Goal: Task Accomplishment & Management: Use online tool/utility

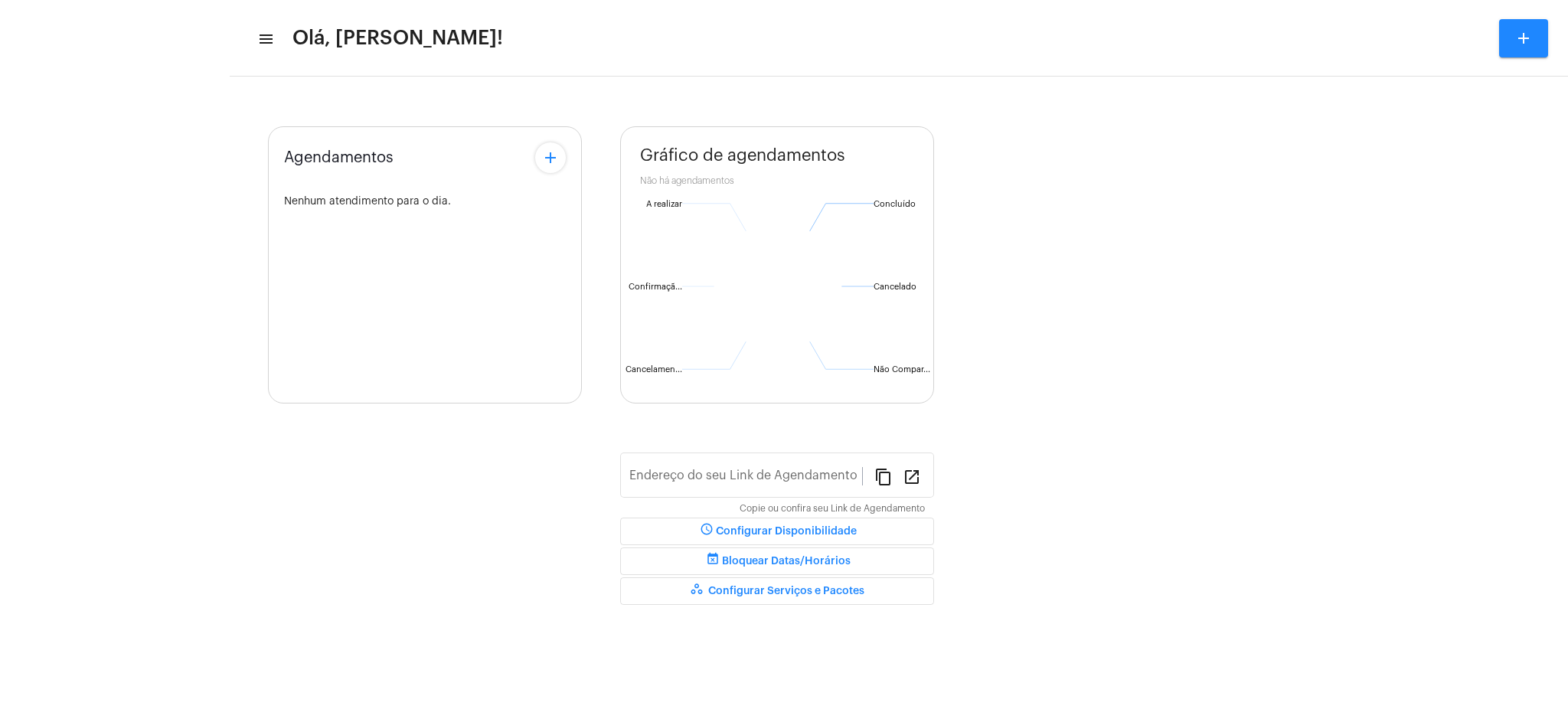
type input "[URL][DOMAIN_NAME][PERSON_NAME]"
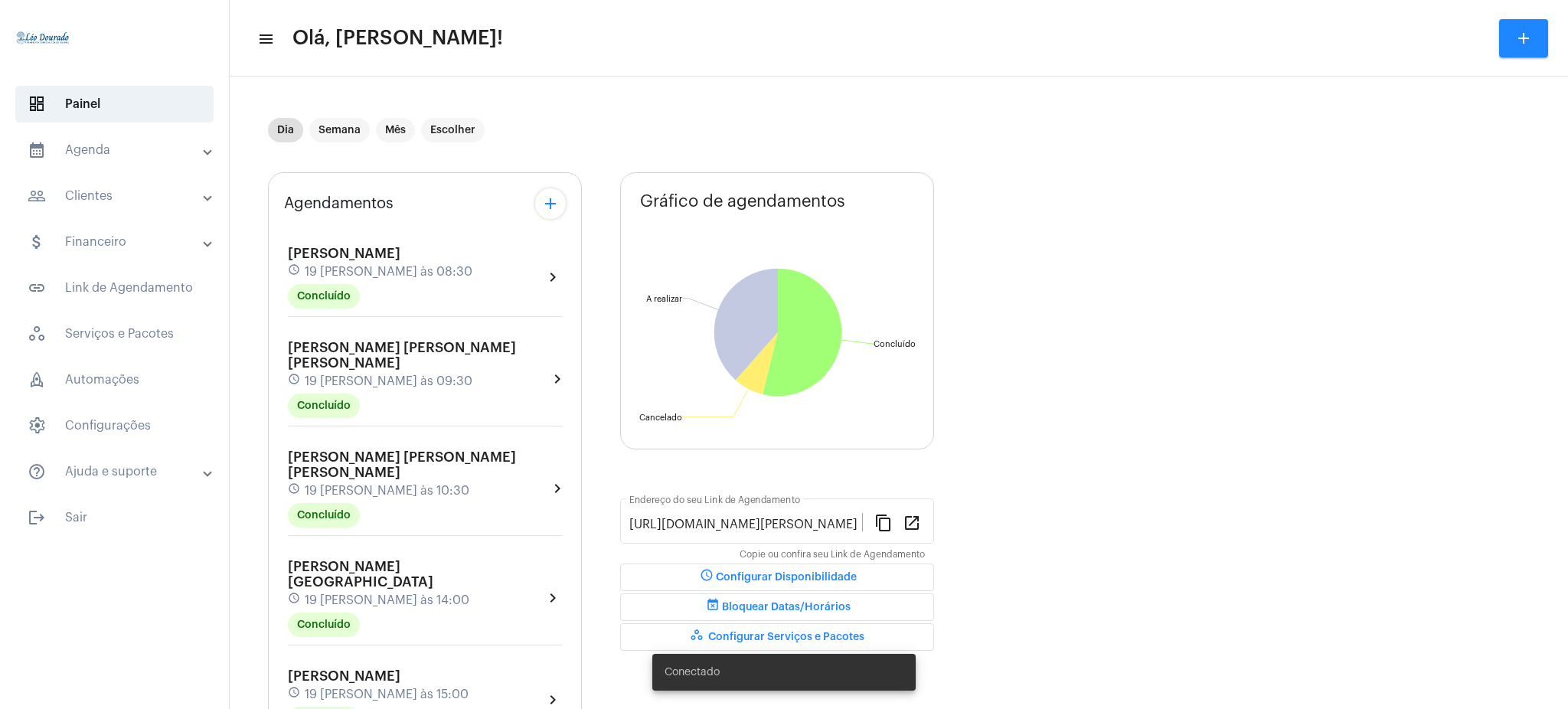
click at [100, 168] on mat-expansion-panel-header "calendar_month_outlined Agenda" at bounding box center [118, 151] width 220 height 37
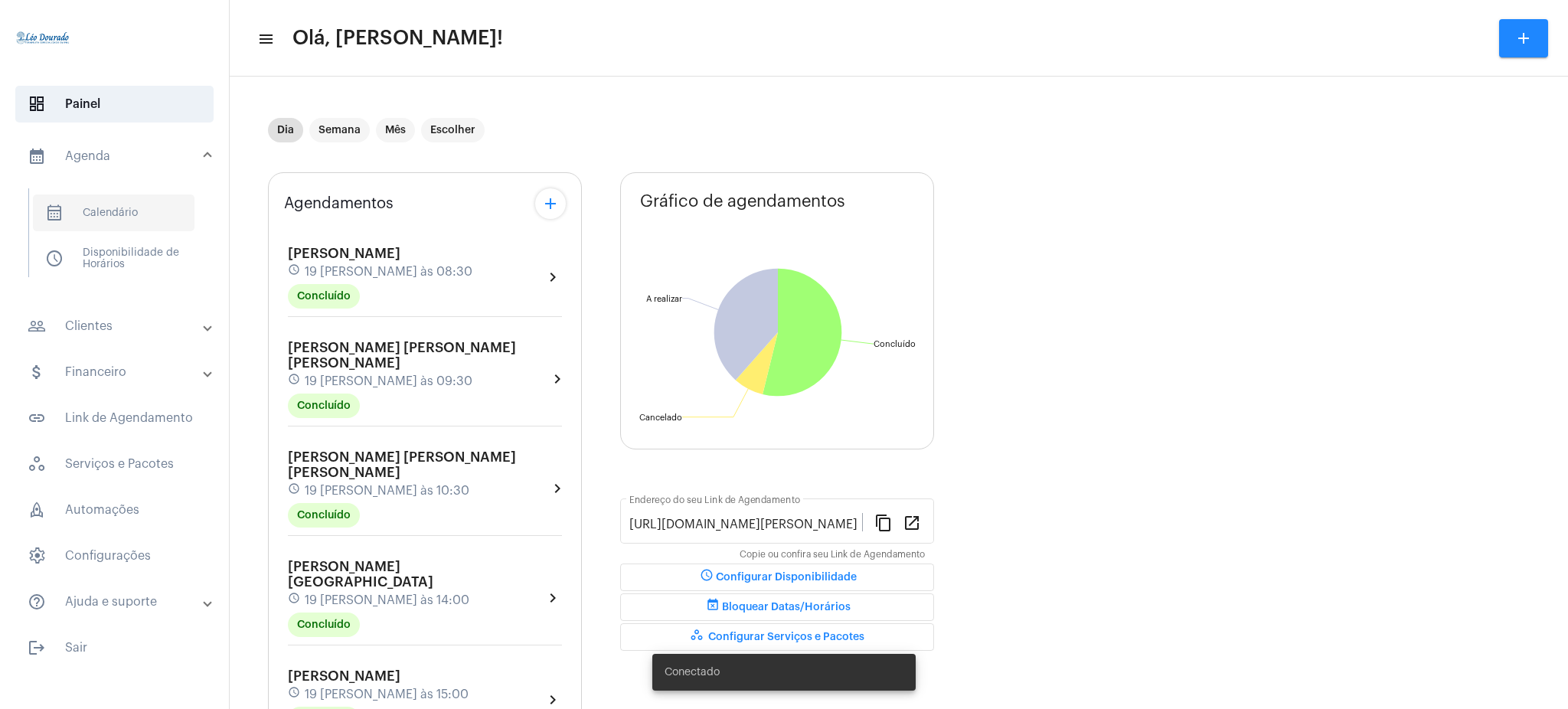
click at [118, 226] on span "calendar_month_outlined Calendário" at bounding box center [114, 214] width 162 height 37
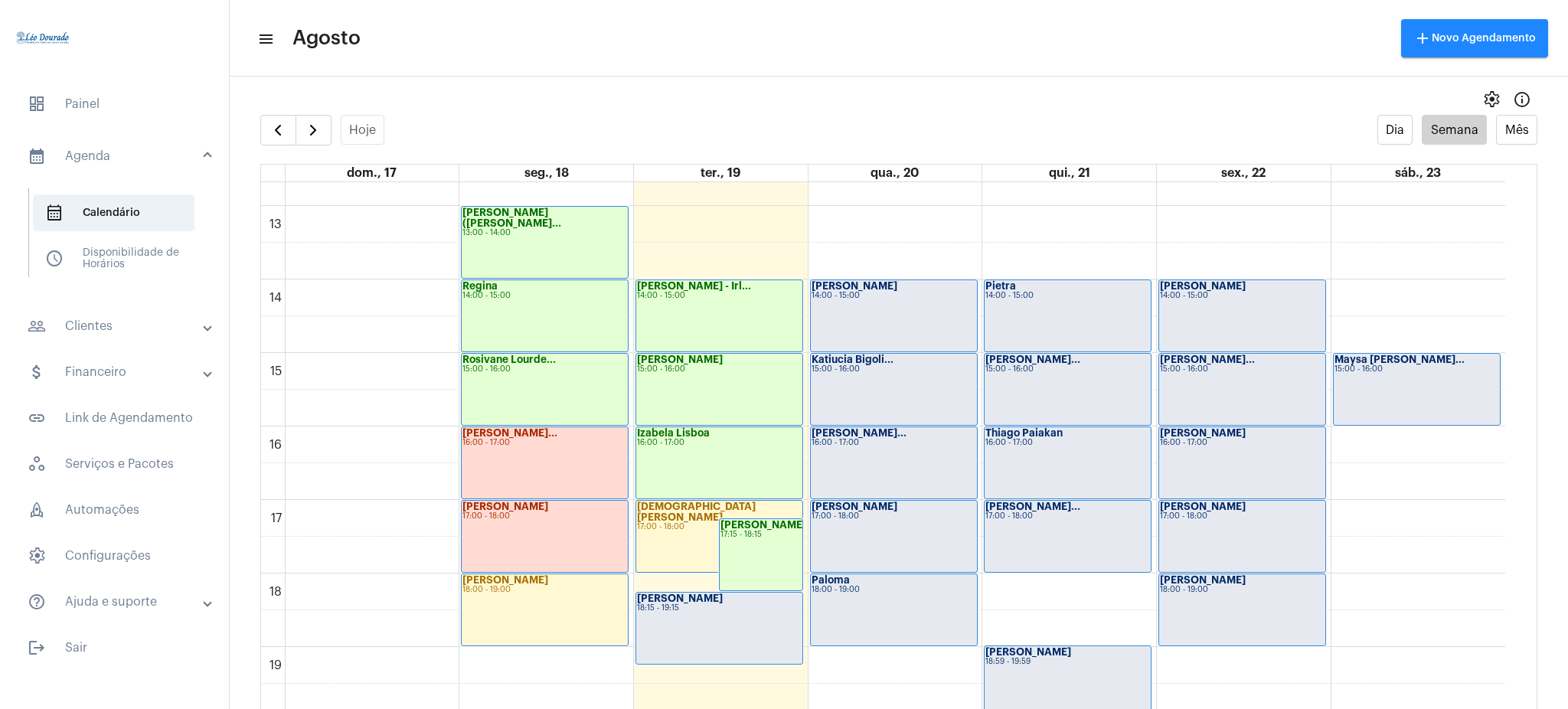
scroll to position [938, 0]
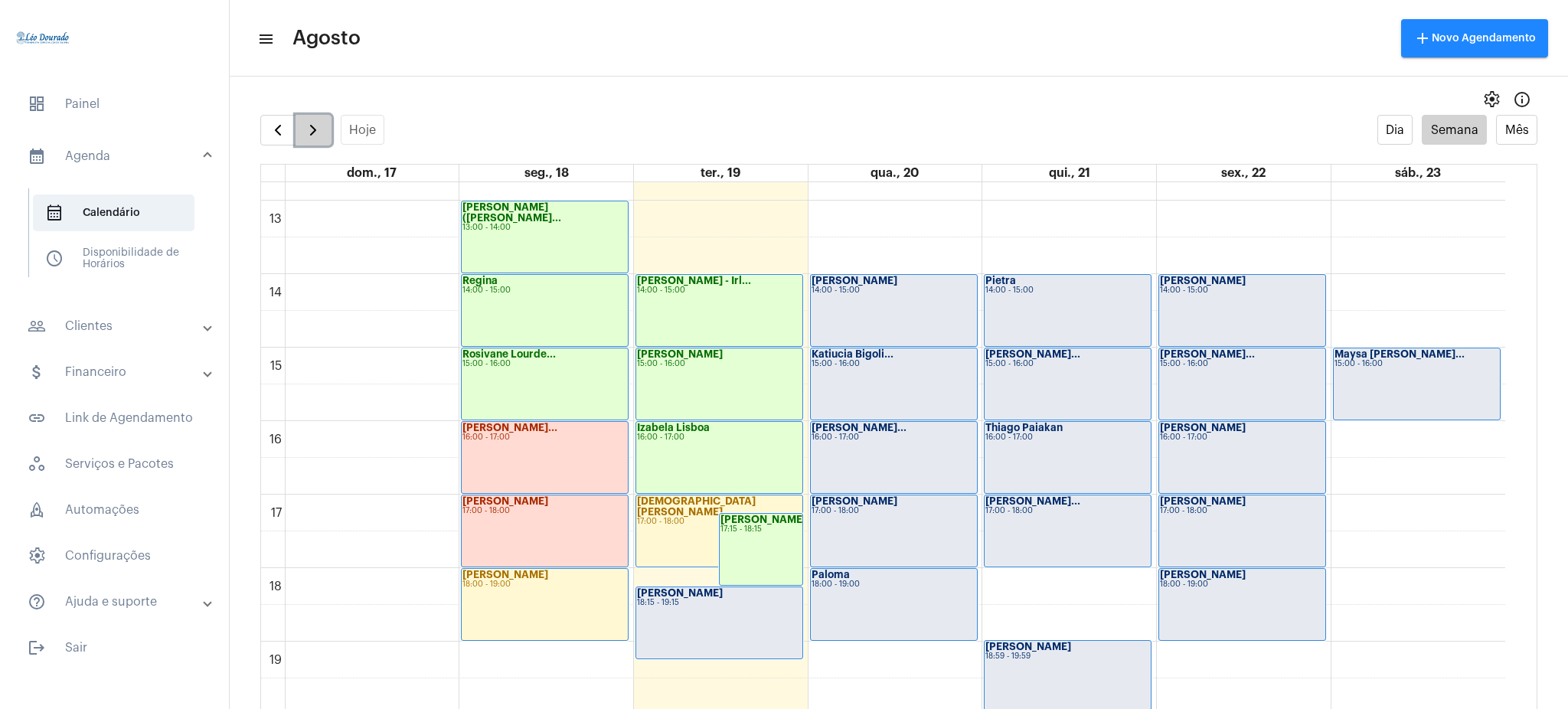
click at [313, 122] on span "button" at bounding box center [312, 130] width 19 height 19
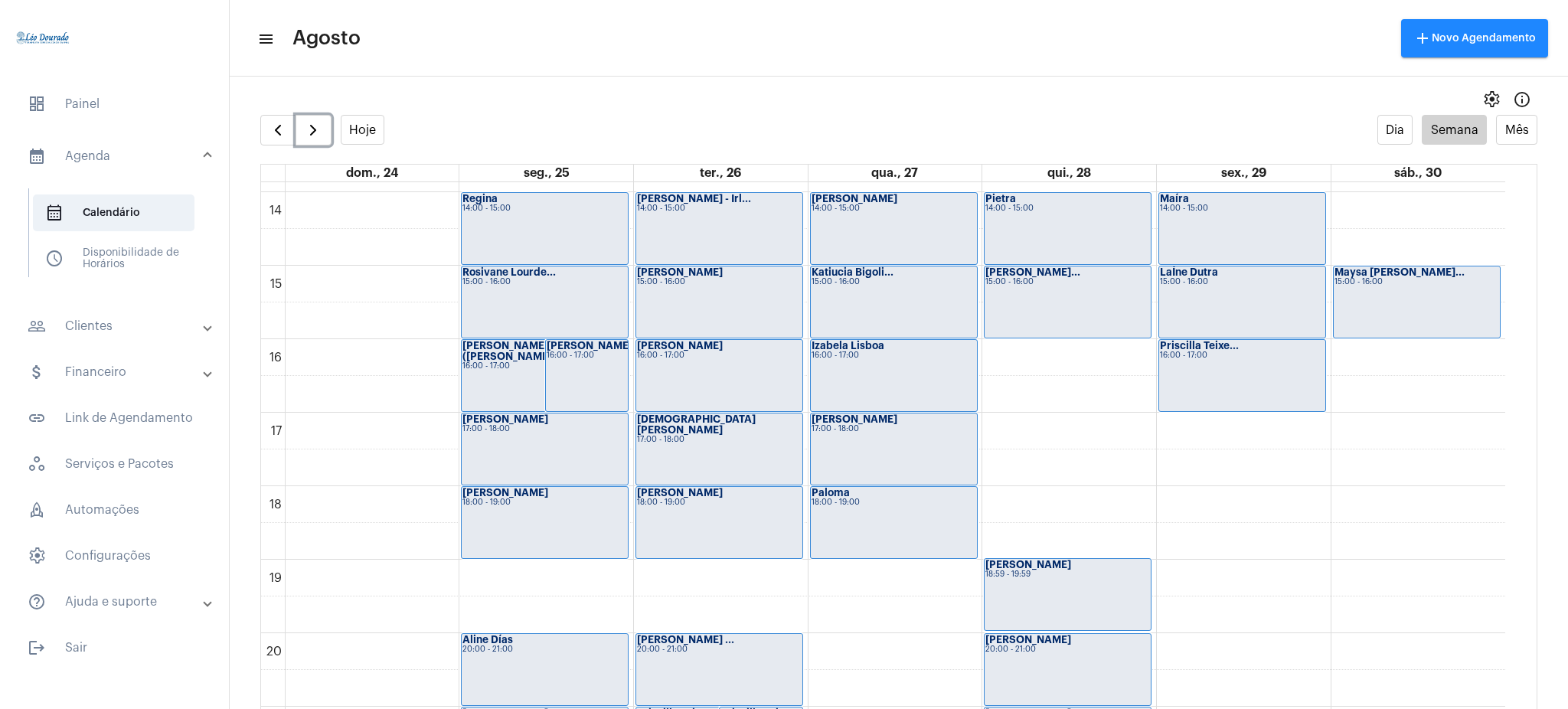
scroll to position [1016, 0]
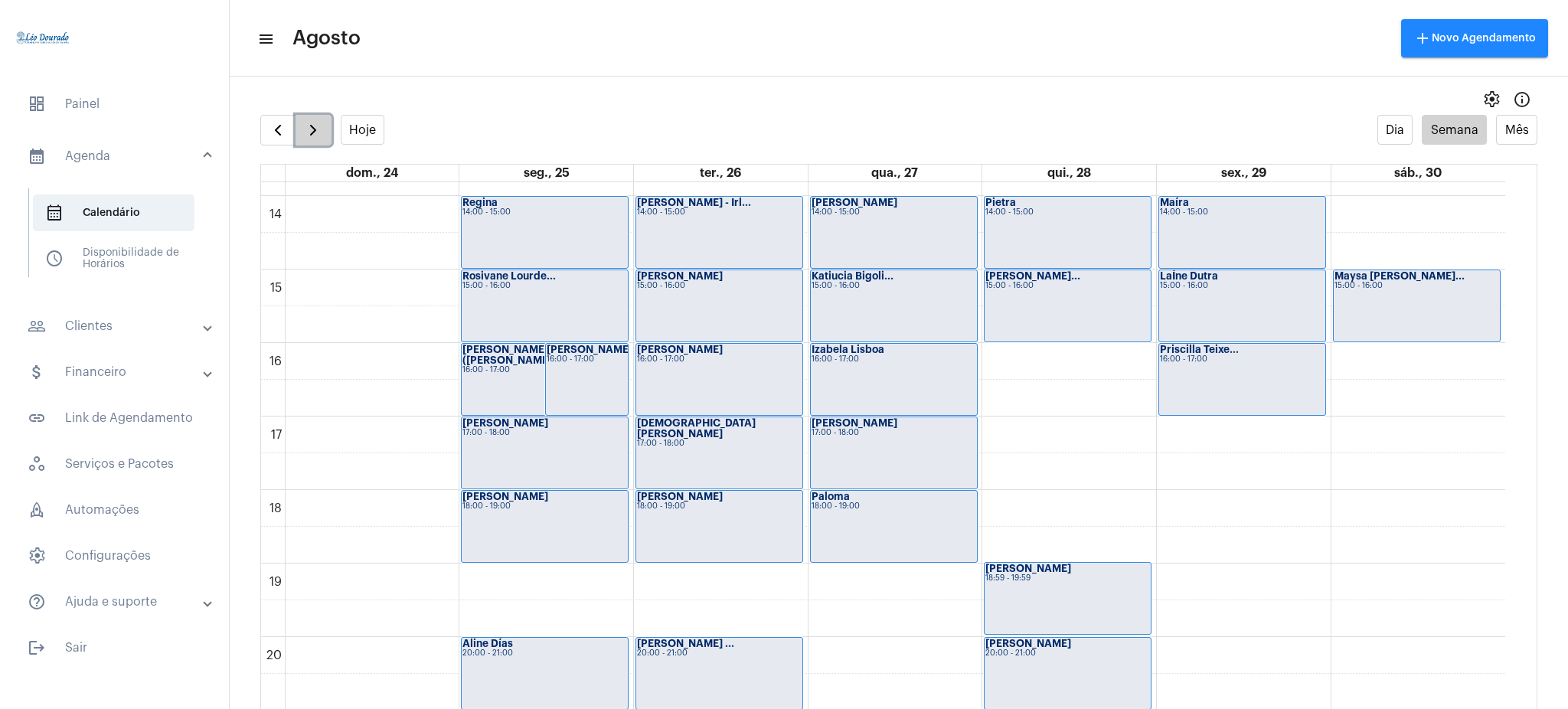
click at [317, 134] on span "button" at bounding box center [312, 130] width 19 height 19
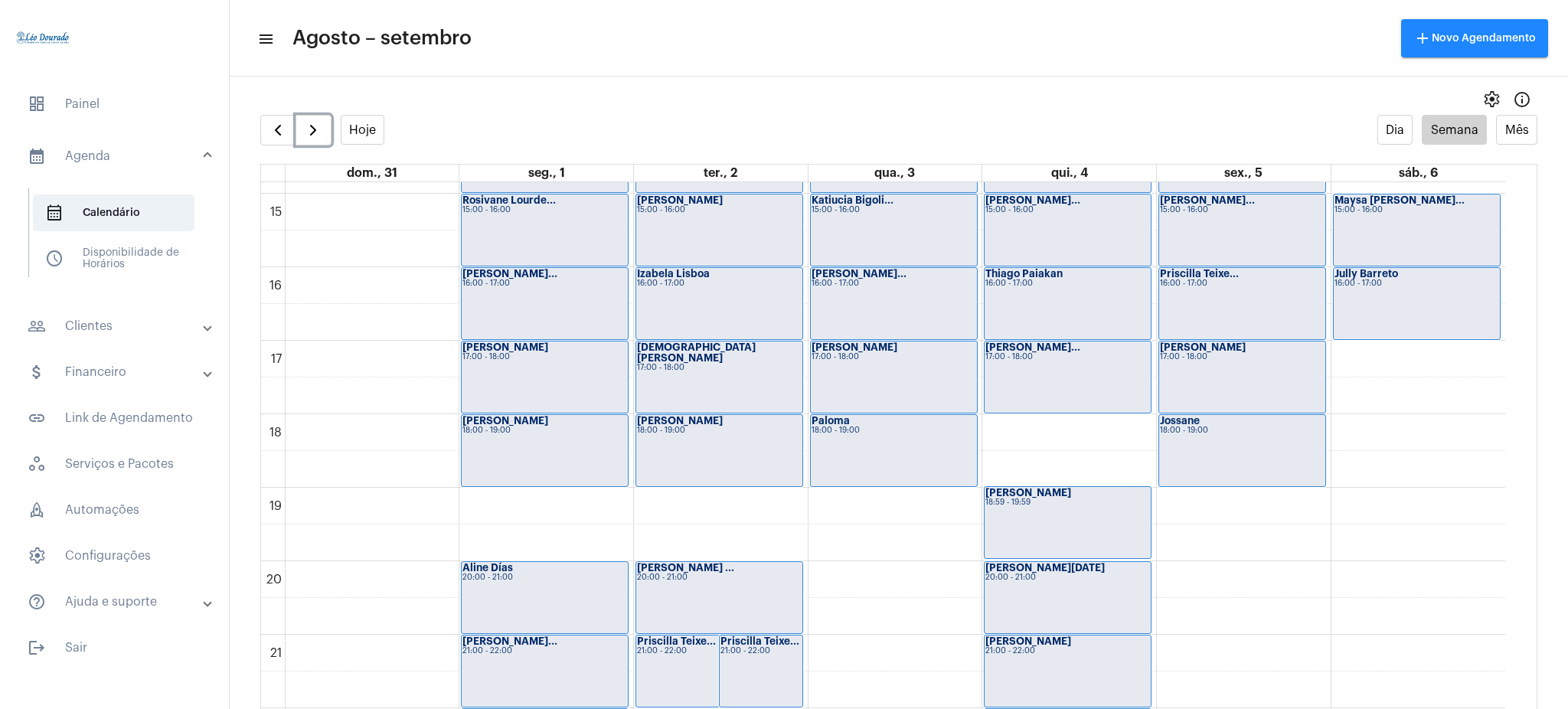
scroll to position [1058, 0]
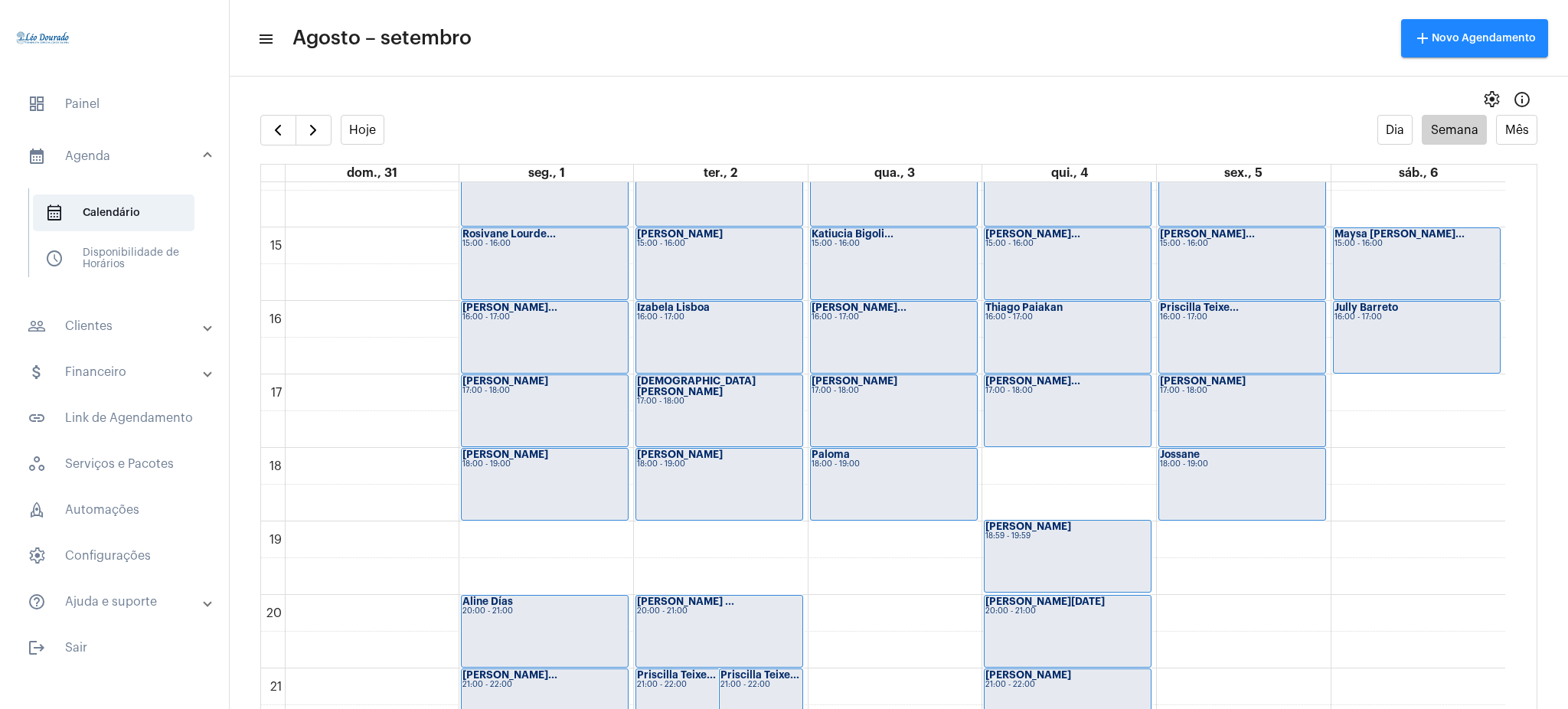
click at [104, 323] on mat-panel-title "people_outline Clientes" at bounding box center [116, 326] width 177 height 19
click at [120, 270] on span "people_outline Meus Clientes" at bounding box center [114, 262] width 162 height 37
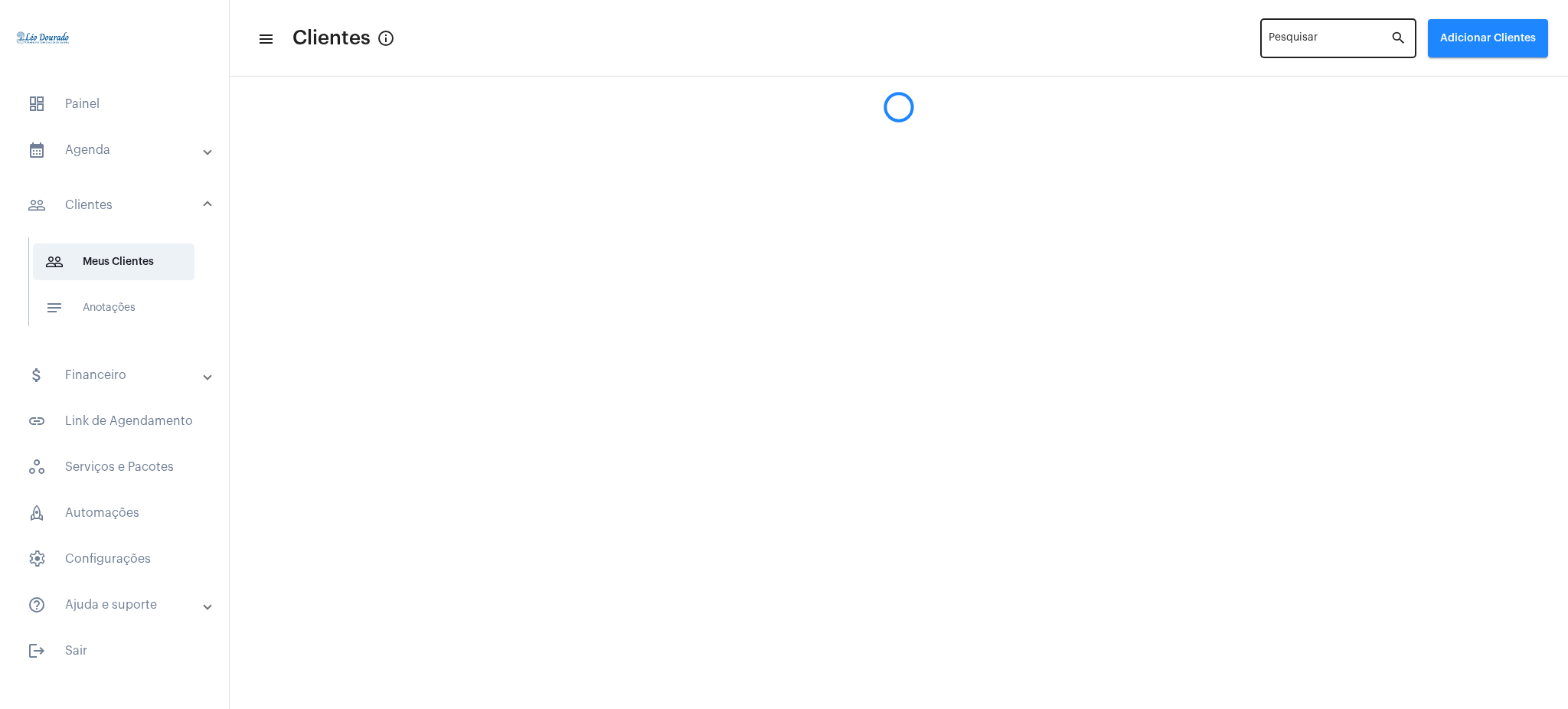
click at [1301, 34] on div "Pesquisar" at bounding box center [1330, 37] width 122 height 42
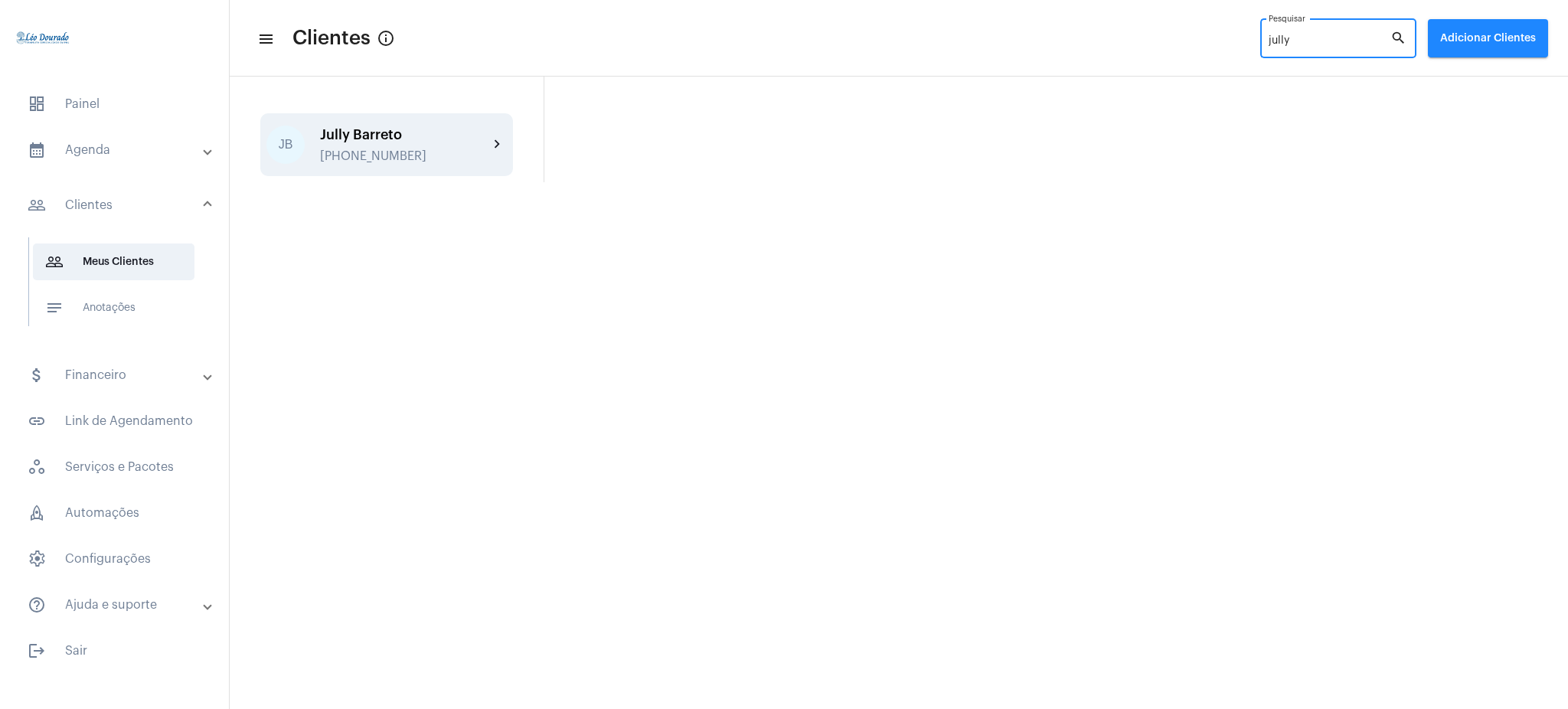
type input "jully"
click at [498, 143] on mat-icon "chevron_right" at bounding box center [498, 144] width 19 height 19
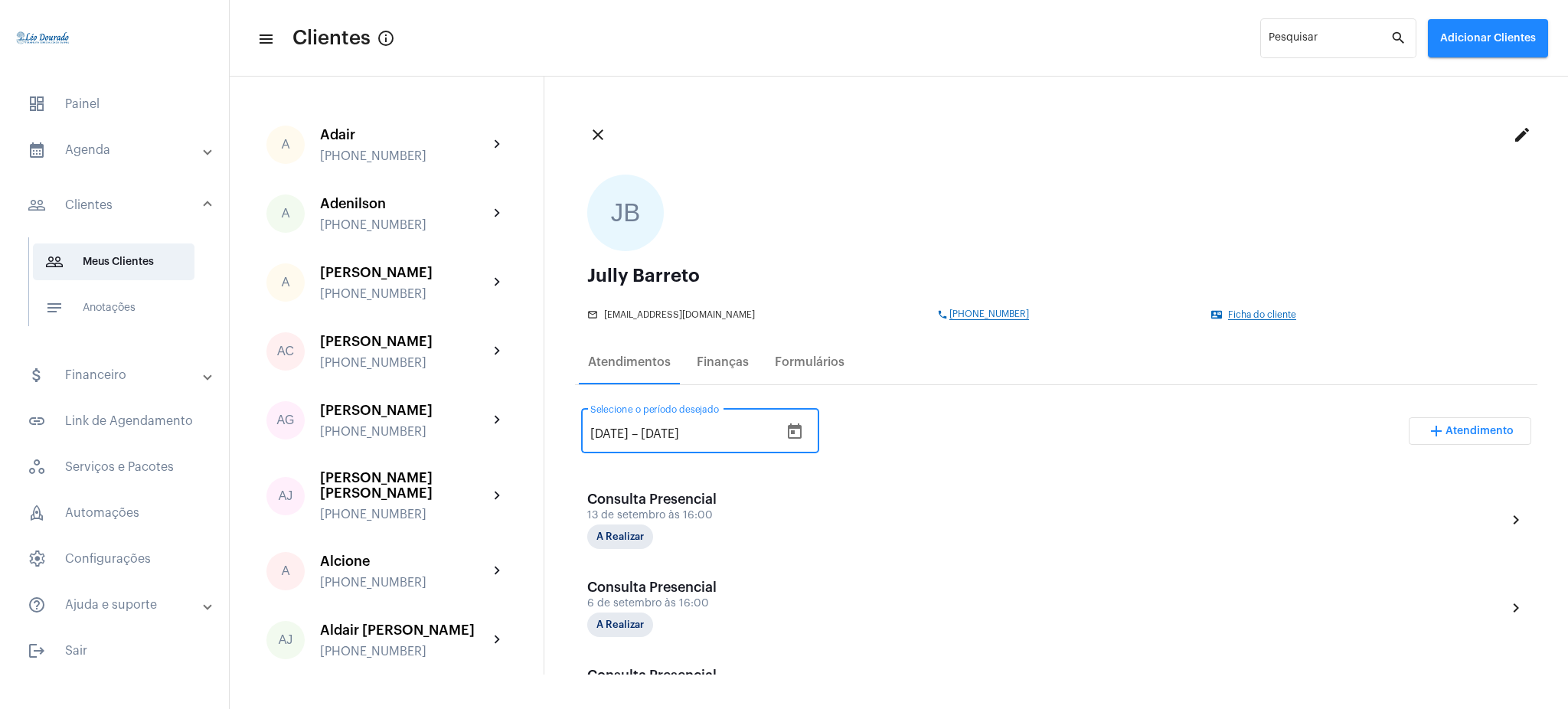
click at [683, 436] on input "[DATE]" at bounding box center [687, 434] width 92 height 14
click at [802, 435] on button "Open calendar" at bounding box center [795, 432] width 31 height 31
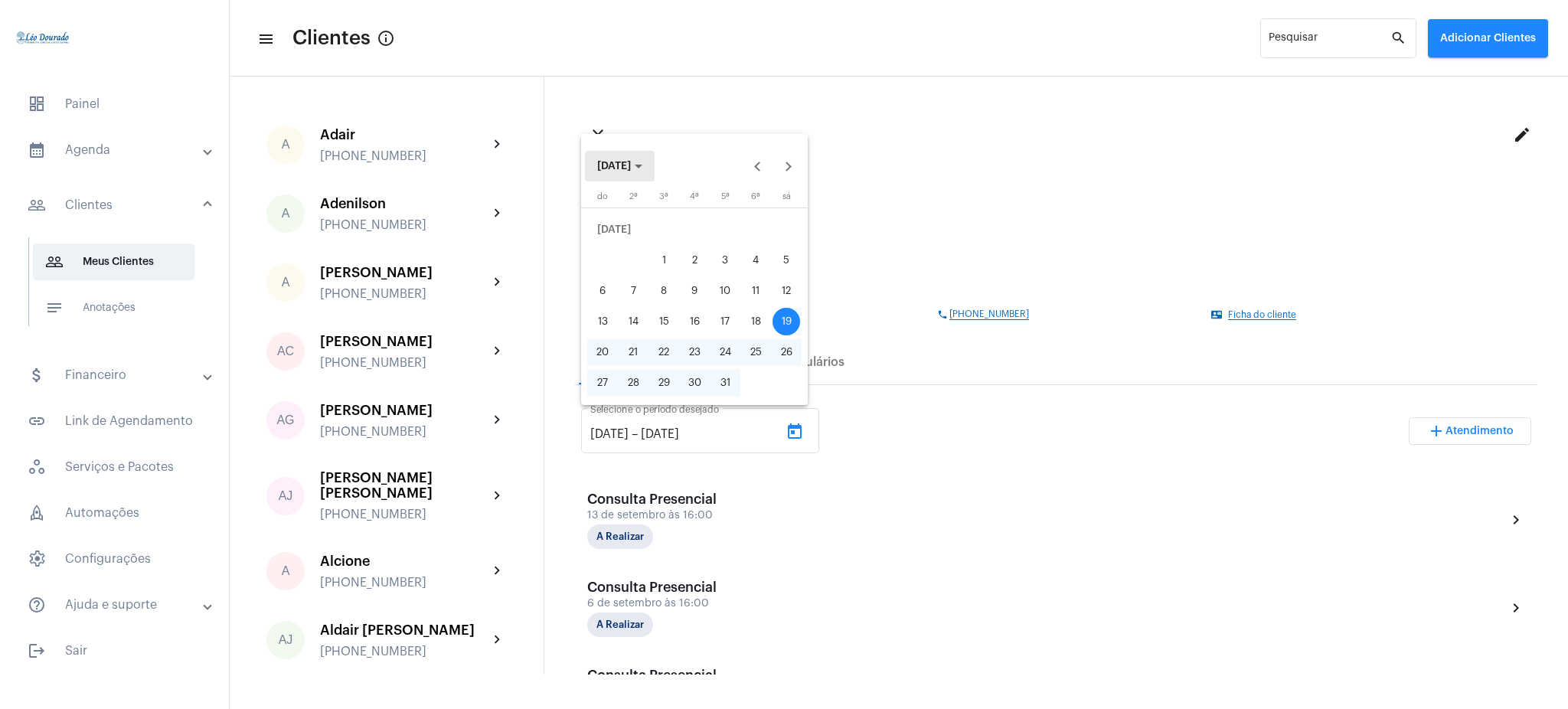
click at [631, 157] on button "[DATE]" at bounding box center [619, 166] width 70 height 31
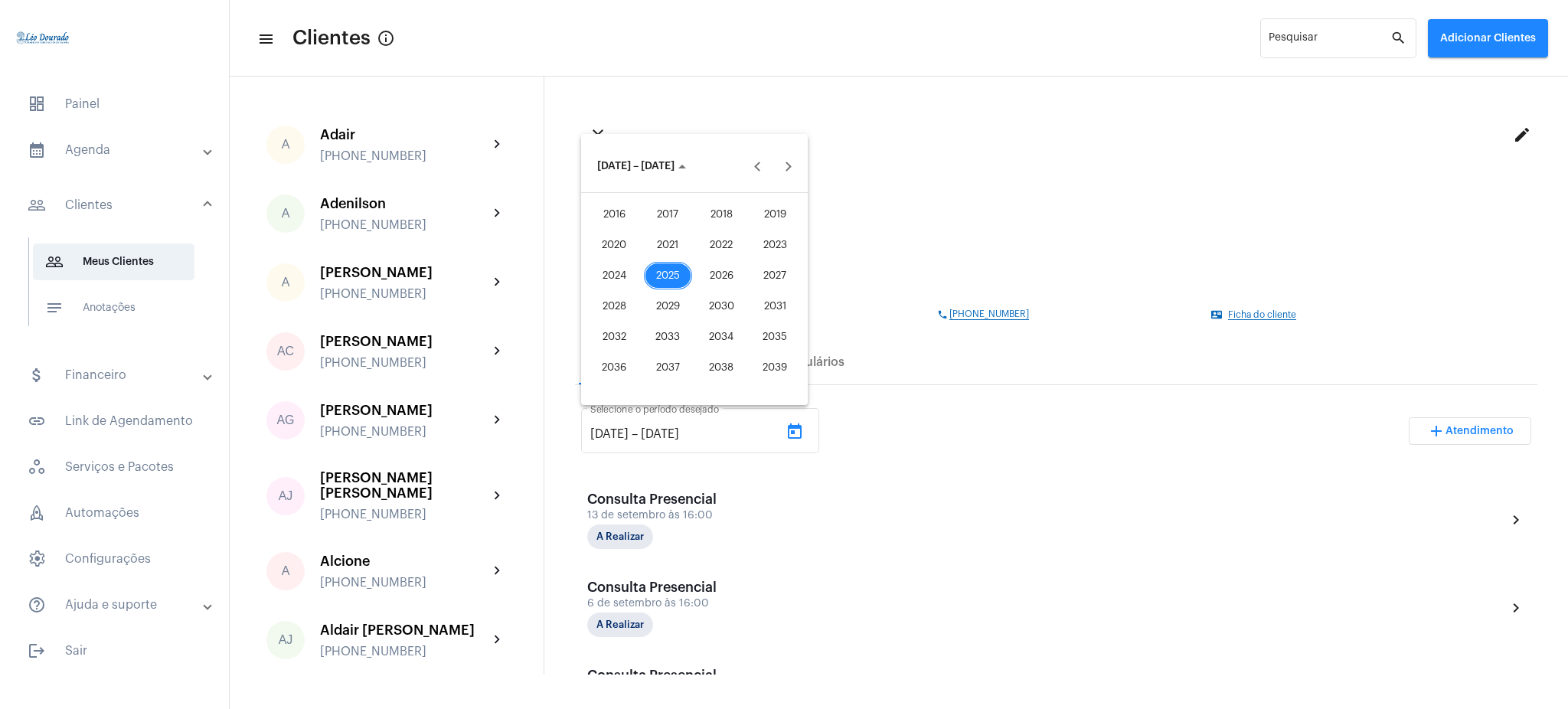
click at [672, 271] on div "2025" at bounding box center [668, 276] width 48 height 27
click at [743, 276] on div "[DATE]" at bounding box center [722, 276] width 48 height 27
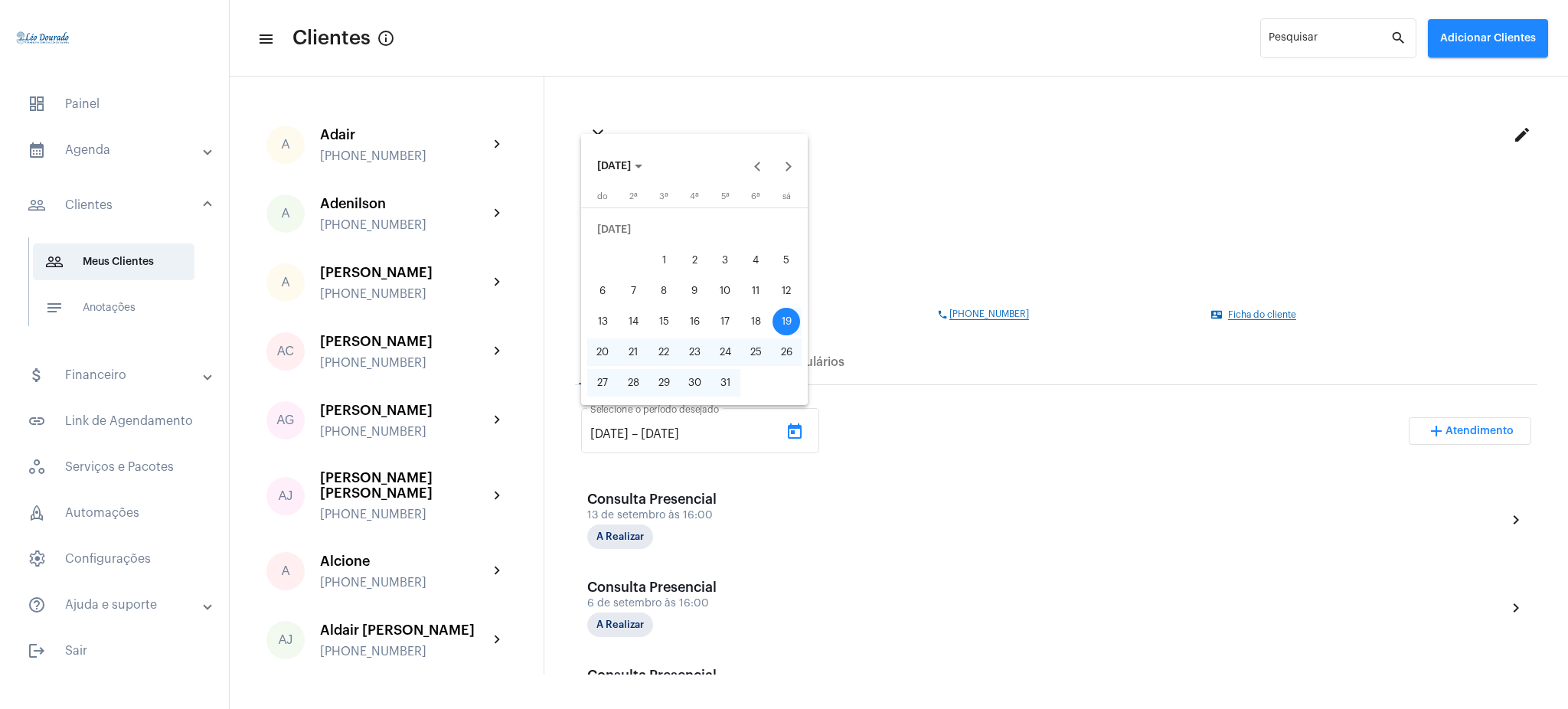
click at [787, 315] on div "19" at bounding box center [786, 321] width 27 height 27
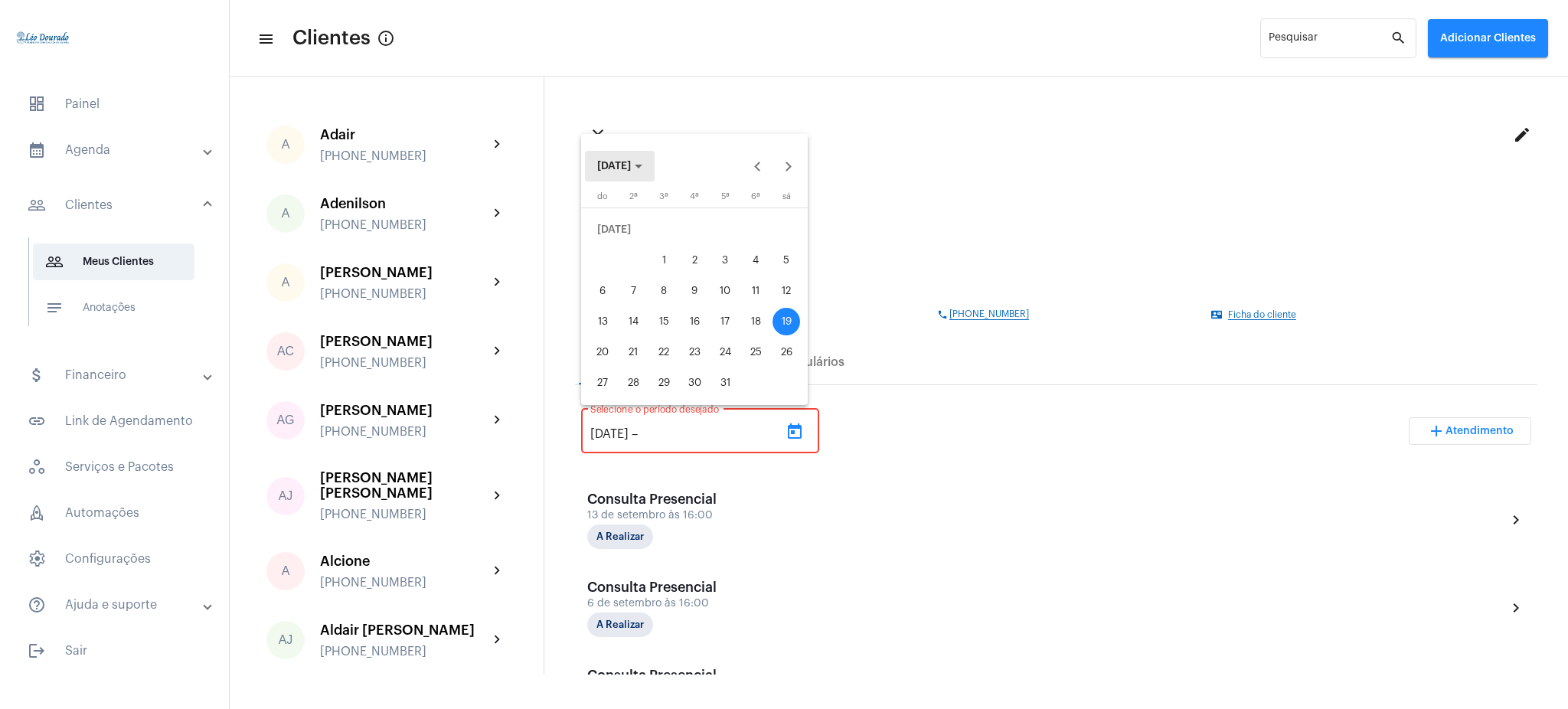
click at [654, 172] on button "[DATE]" at bounding box center [619, 166] width 70 height 31
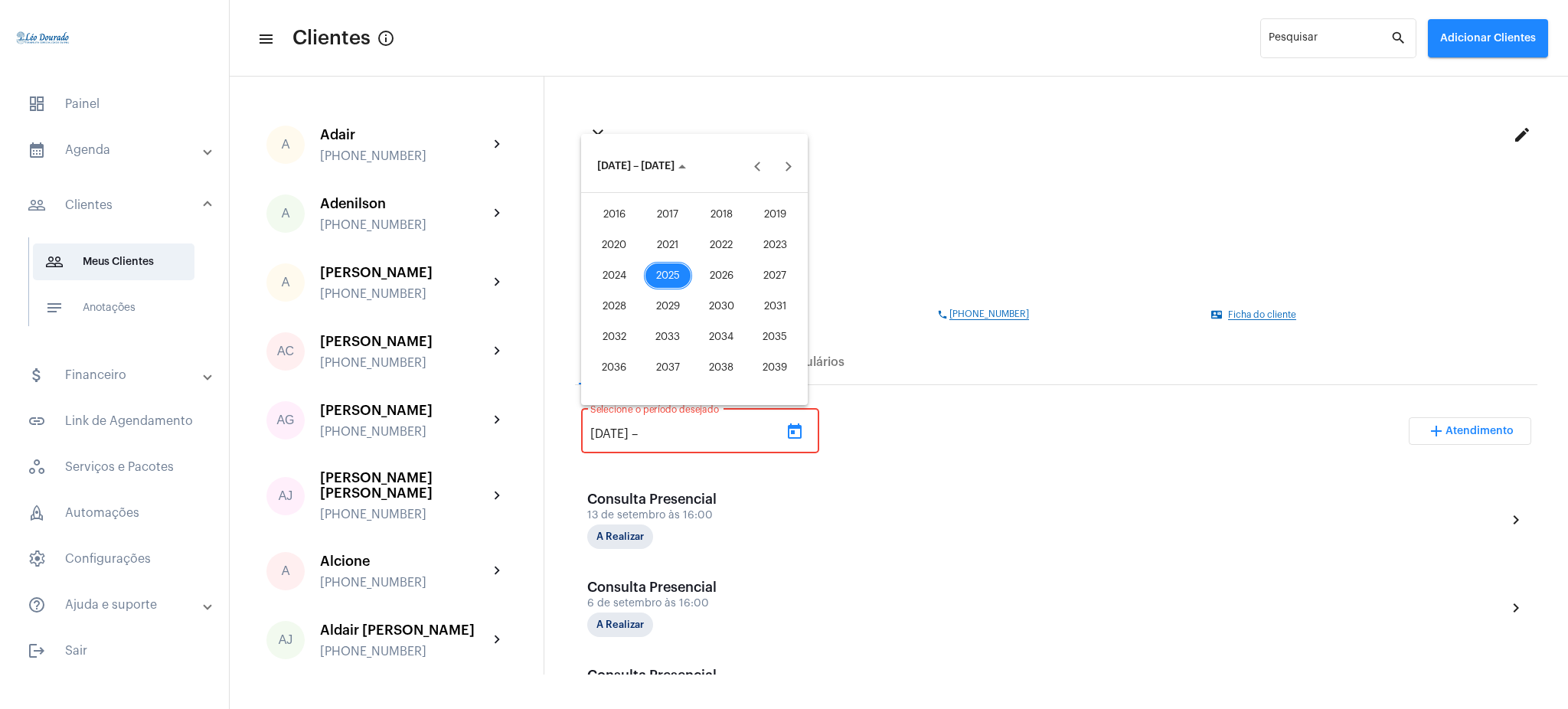
click at [672, 289] on div "2025" at bounding box center [668, 276] width 48 height 27
click at [623, 310] on div "SET" at bounding box center [614, 306] width 48 height 27
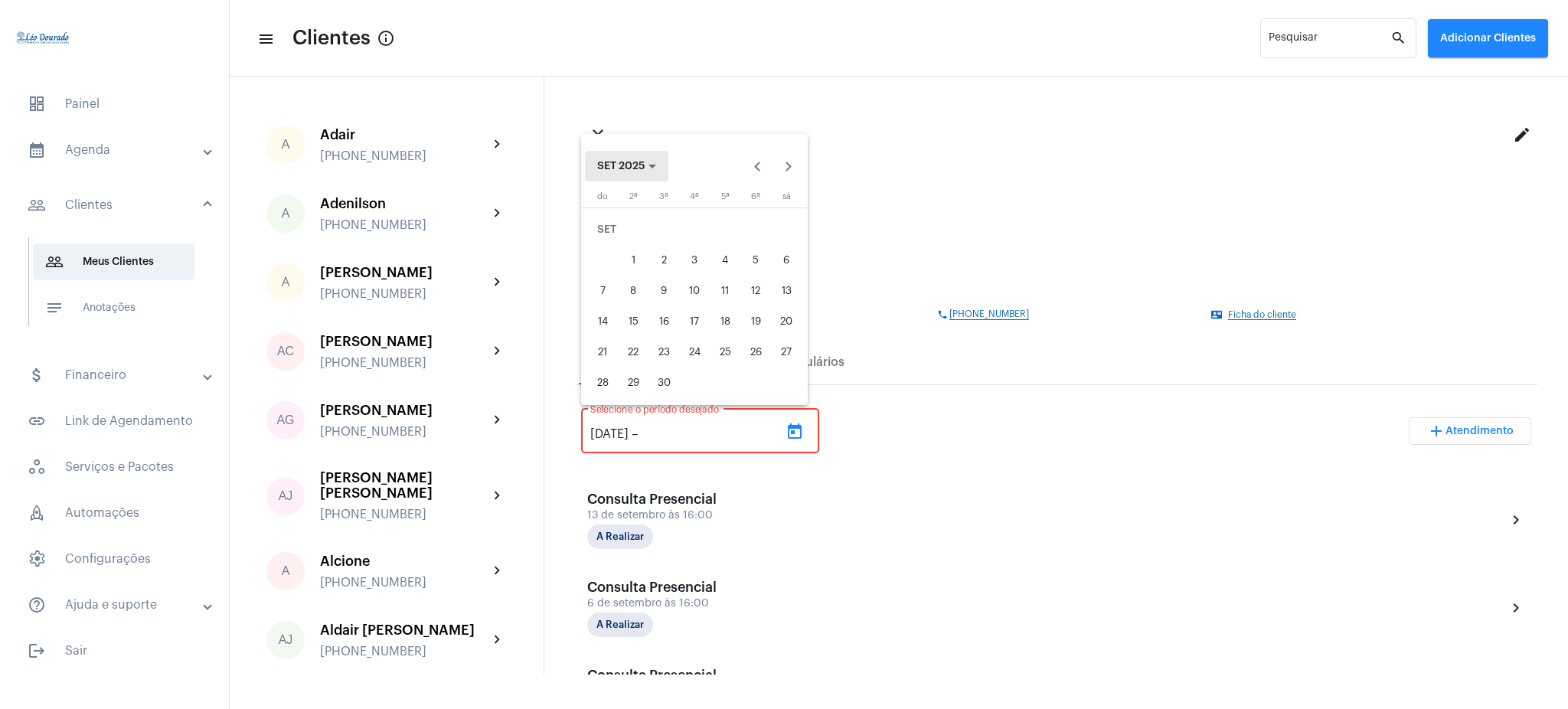
click at [643, 153] on button "SET 2025" at bounding box center [627, 166] width 84 height 31
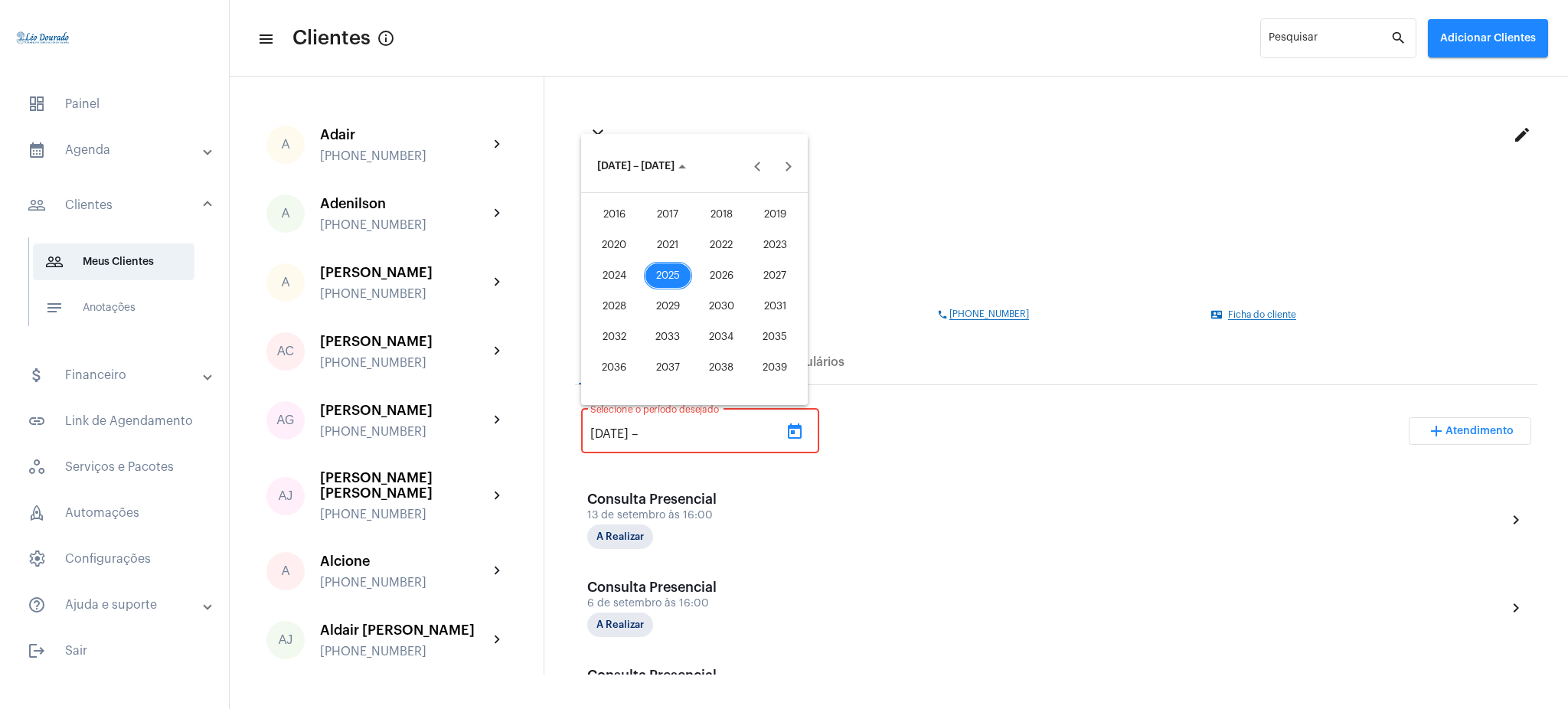
click at [662, 284] on div "2025" at bounding box center [668, 276] width 48 height 27
click at [660, 319] on div "OUT" at bounding box center [668, 306] width 48 height 27
click at [693, 218] on div "1" at bounding box center [694, 230] width 27 height 27
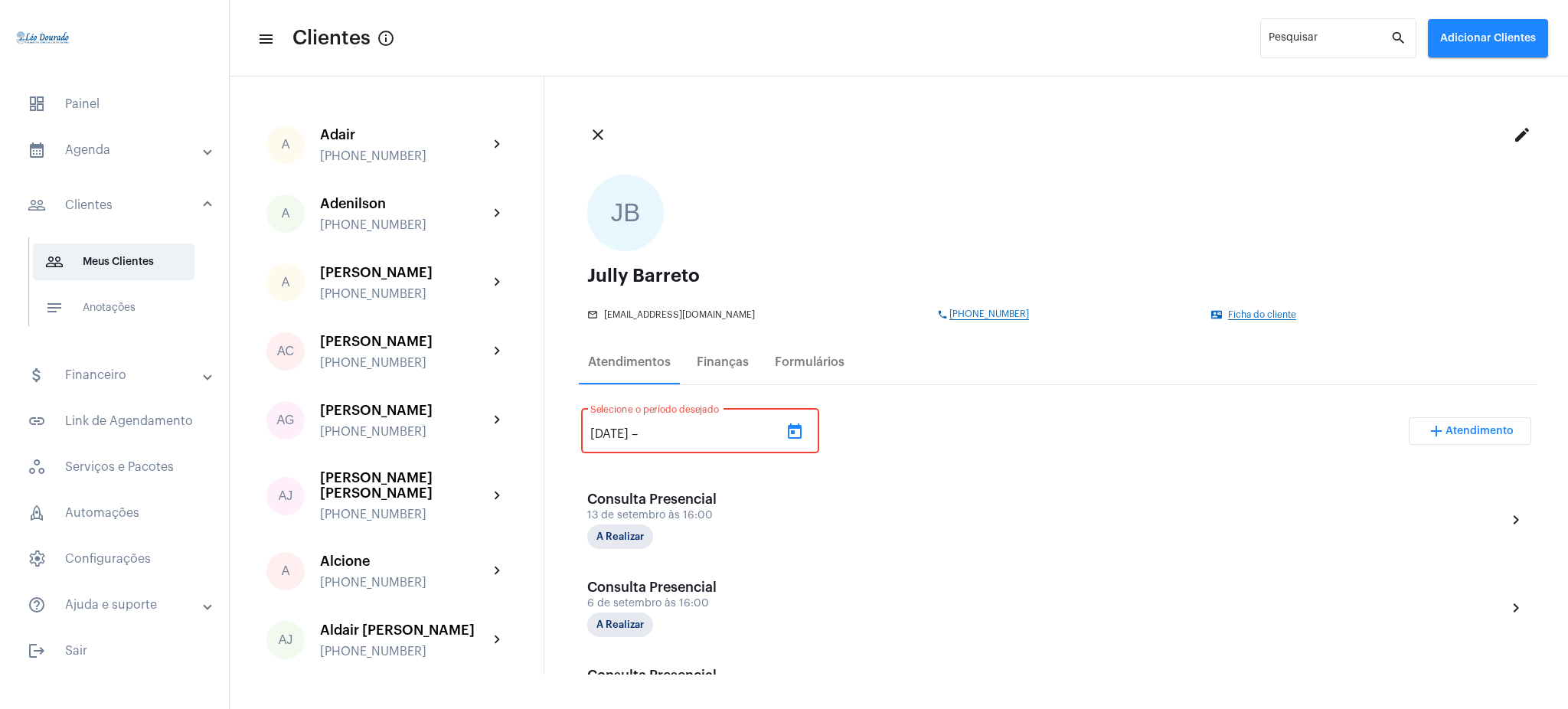
type input "[DATE]"
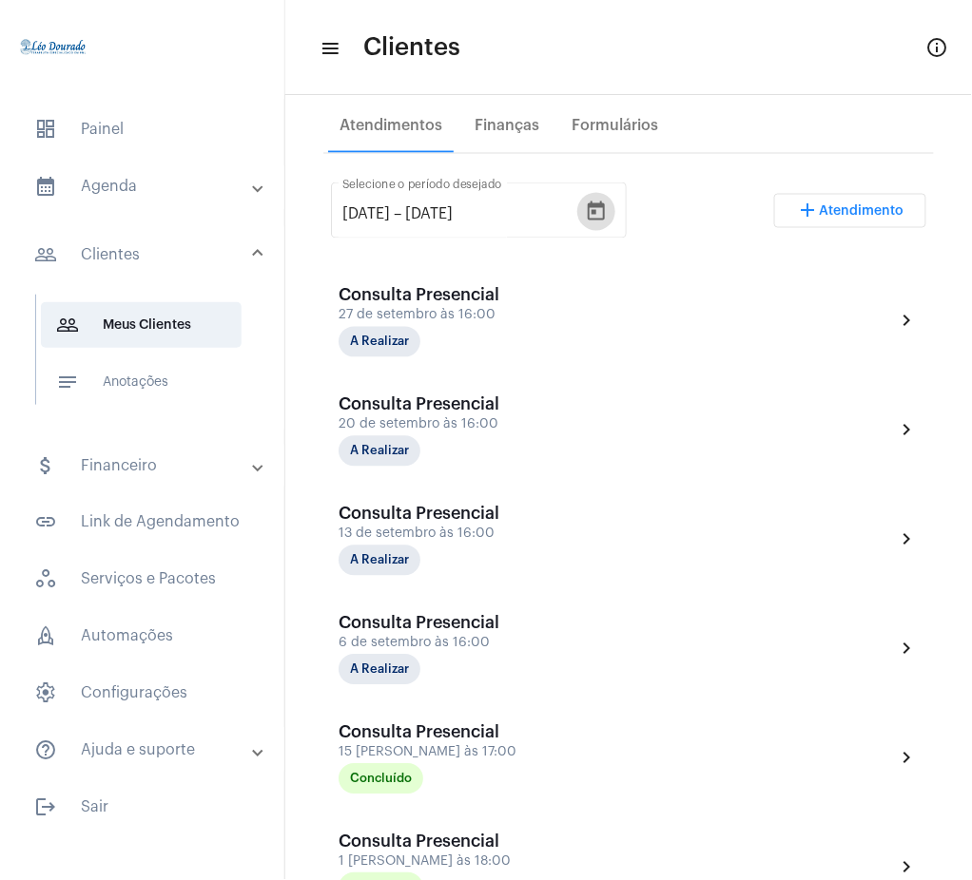
scroll to position [305, 0]
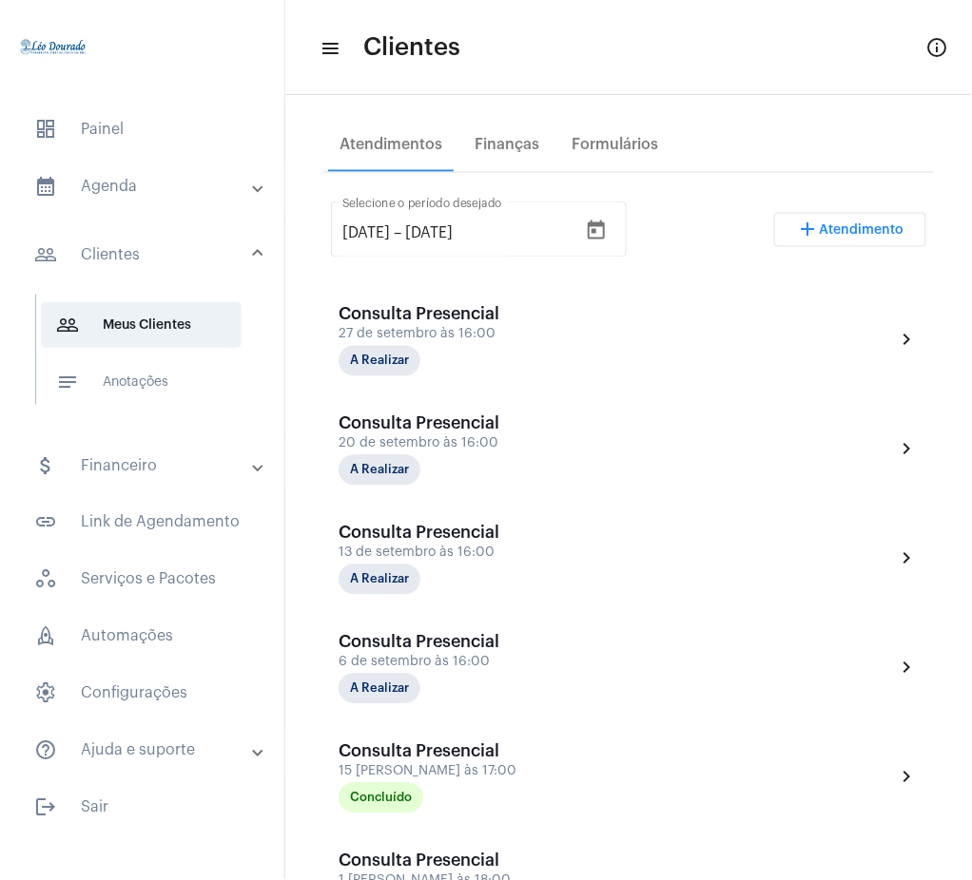
click at [114, 202] on mat-expansion-panel-header "calendar_month_outlined Agenda" at bounding box center [147, 187] width 273 height 46
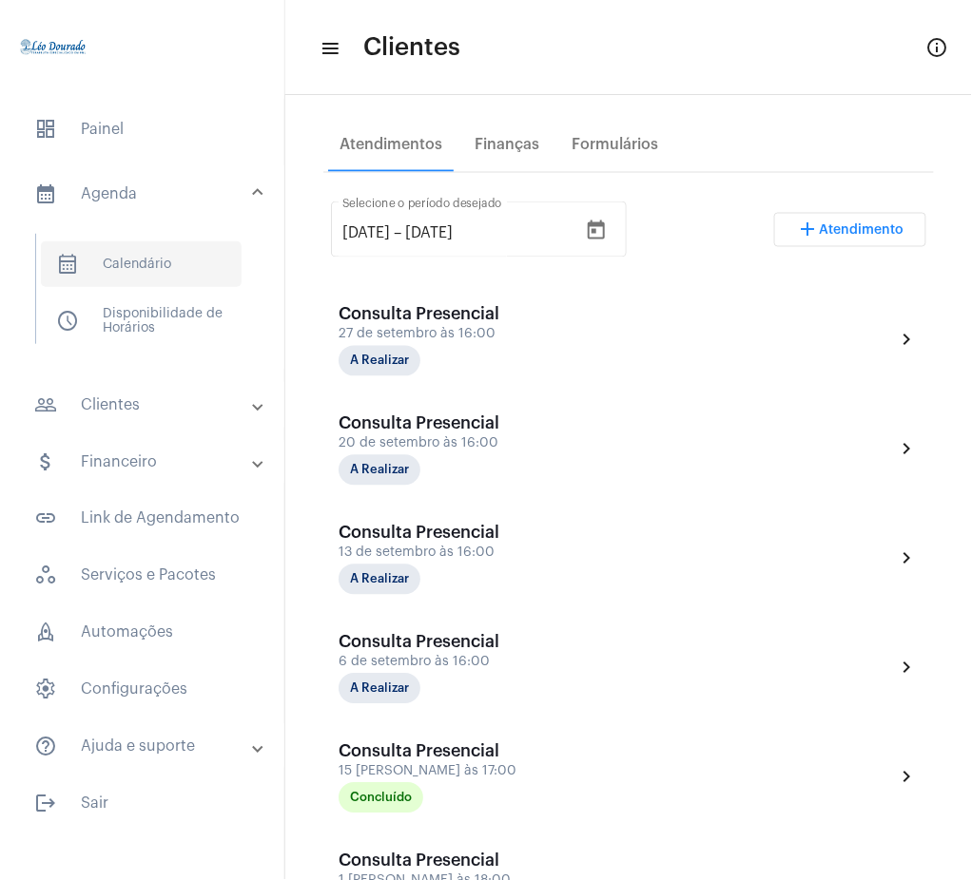
click at [132, 259] on span "calendar_month_outlined Calendário" at bounding box center [141, 265] width 201 height 46
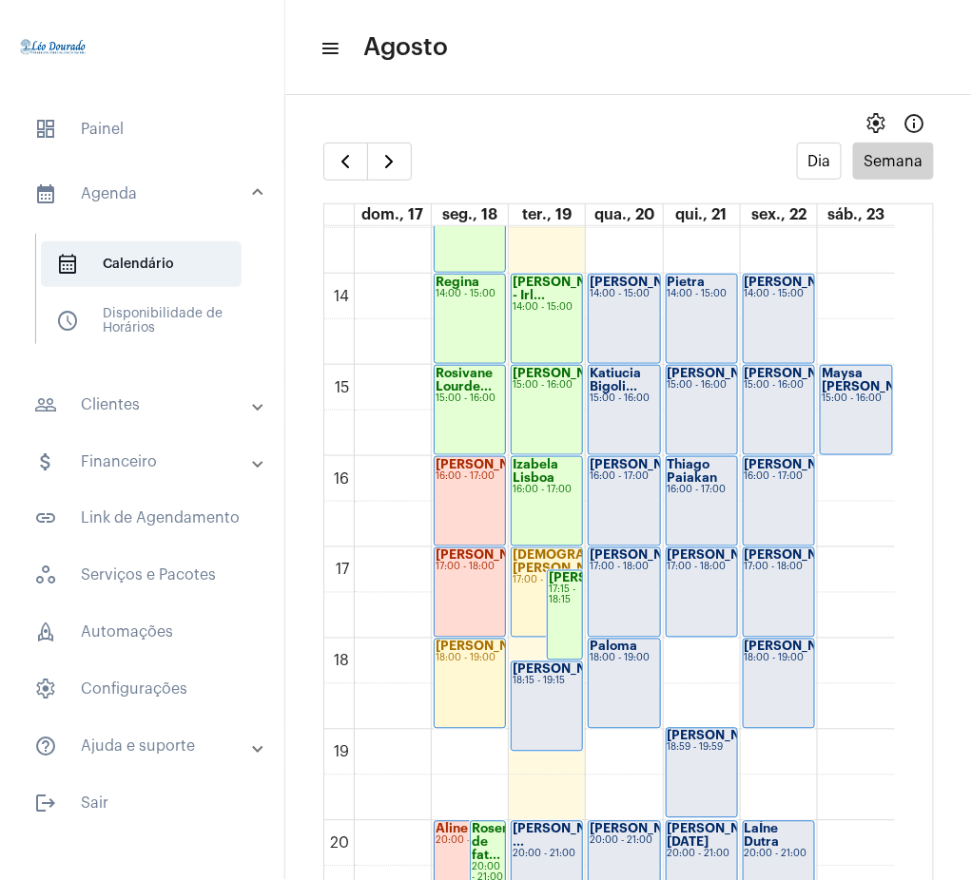
scroll to position [1237, 0]
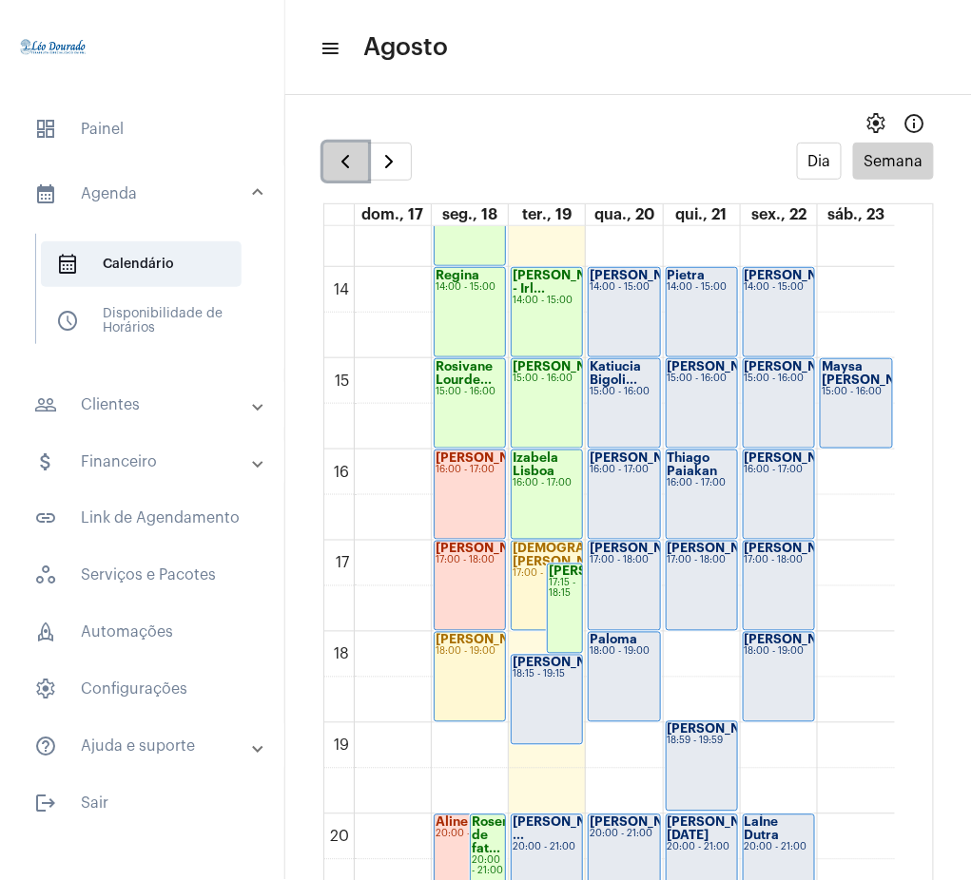
click at [352, 169] on span "button" at bounding box center [345, 161] width 23 height 23
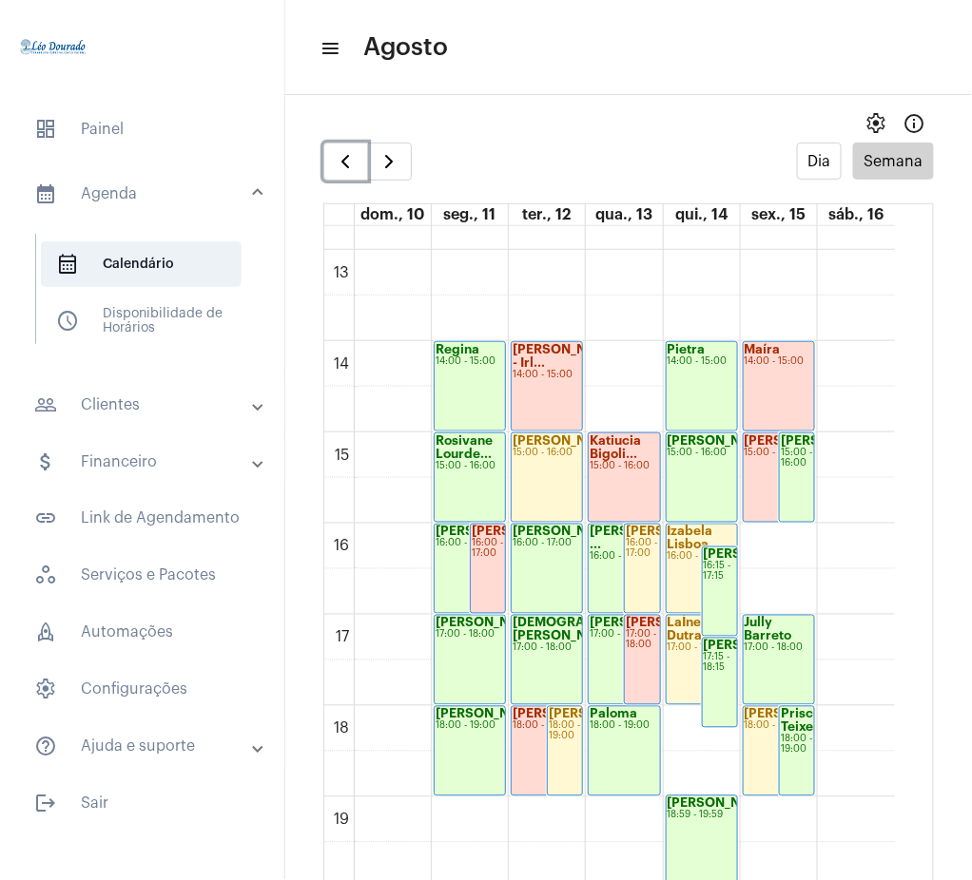
scroll to position [1129, 0]
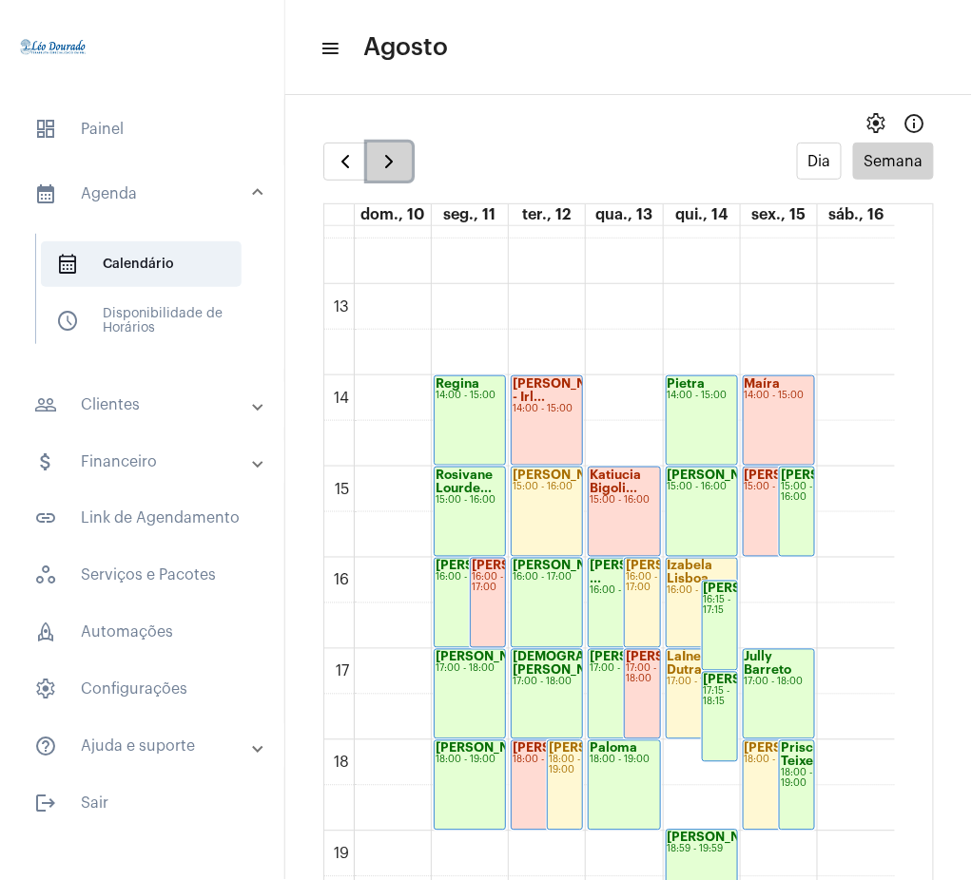
click at [390, 154] on span "button" at bounding box center [388, 161] width 23 height 23
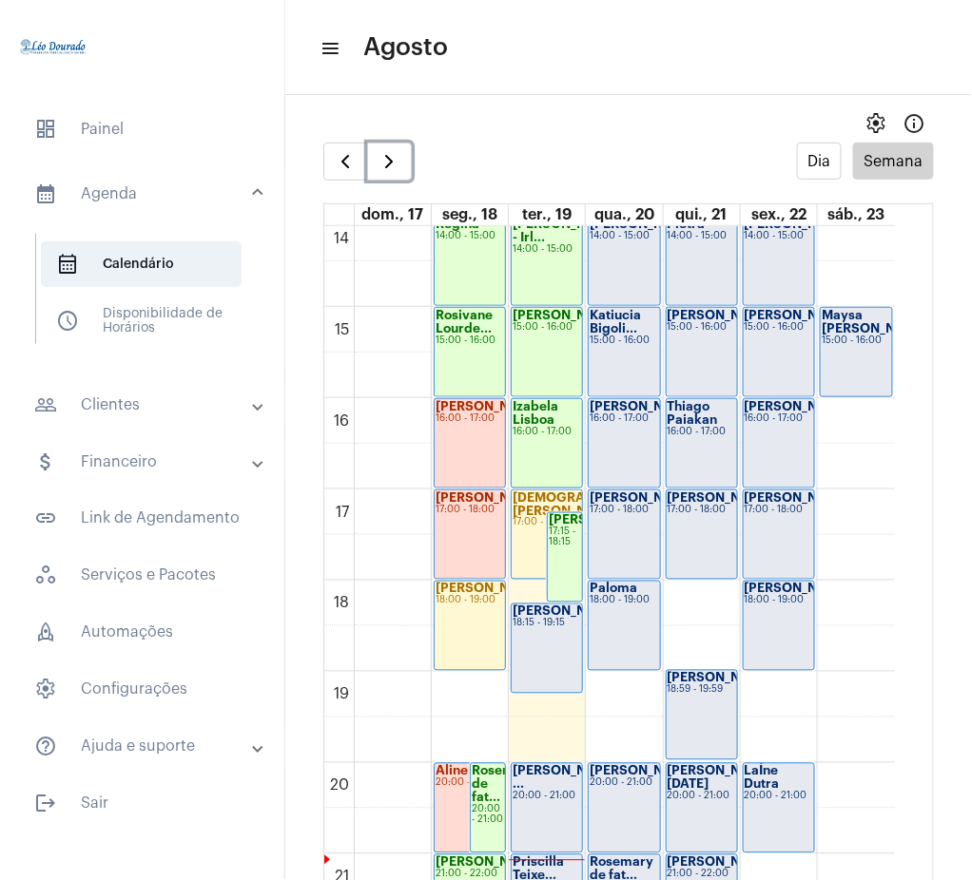
scroll to position [1310, 0]
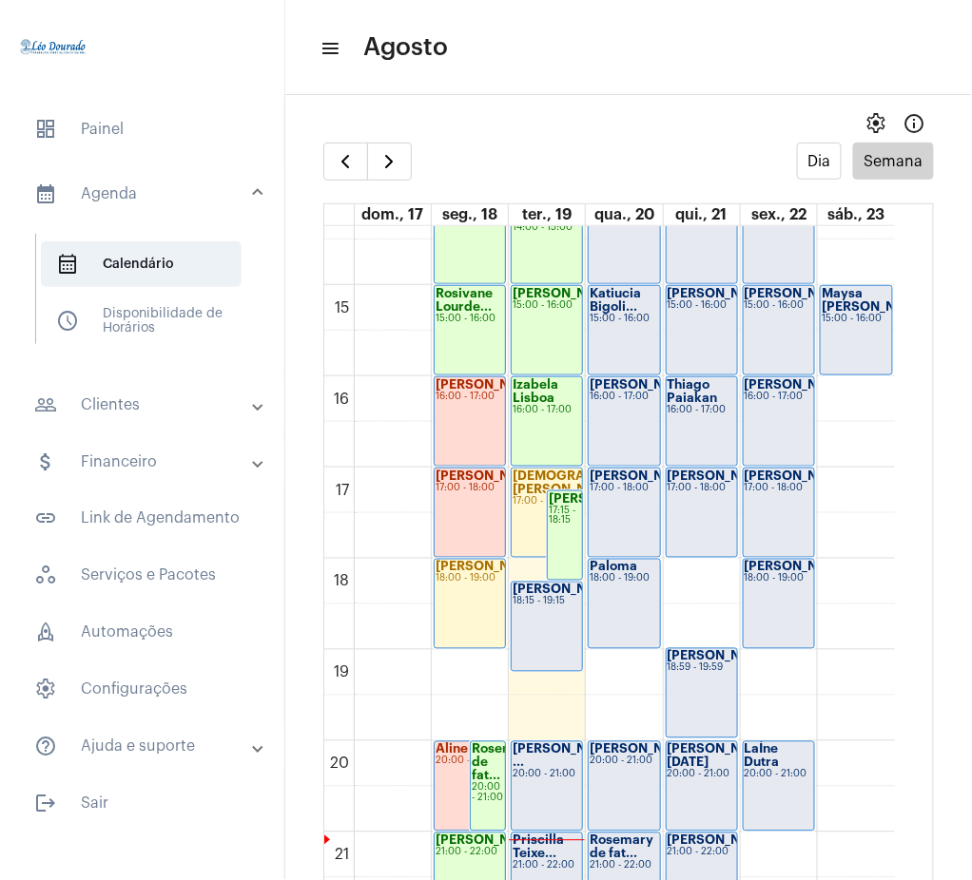
click at [80, 432] on mat-accordion "calendar_month_outlined Agenda calendar_month_outlined Calendário schedule Disp…" at bounding box center [142, 467] width 284 height 607
click at [79, 409] on mat-panel-title "people_outline Clientes" at bounding box center [144, 405] width 220 height 23
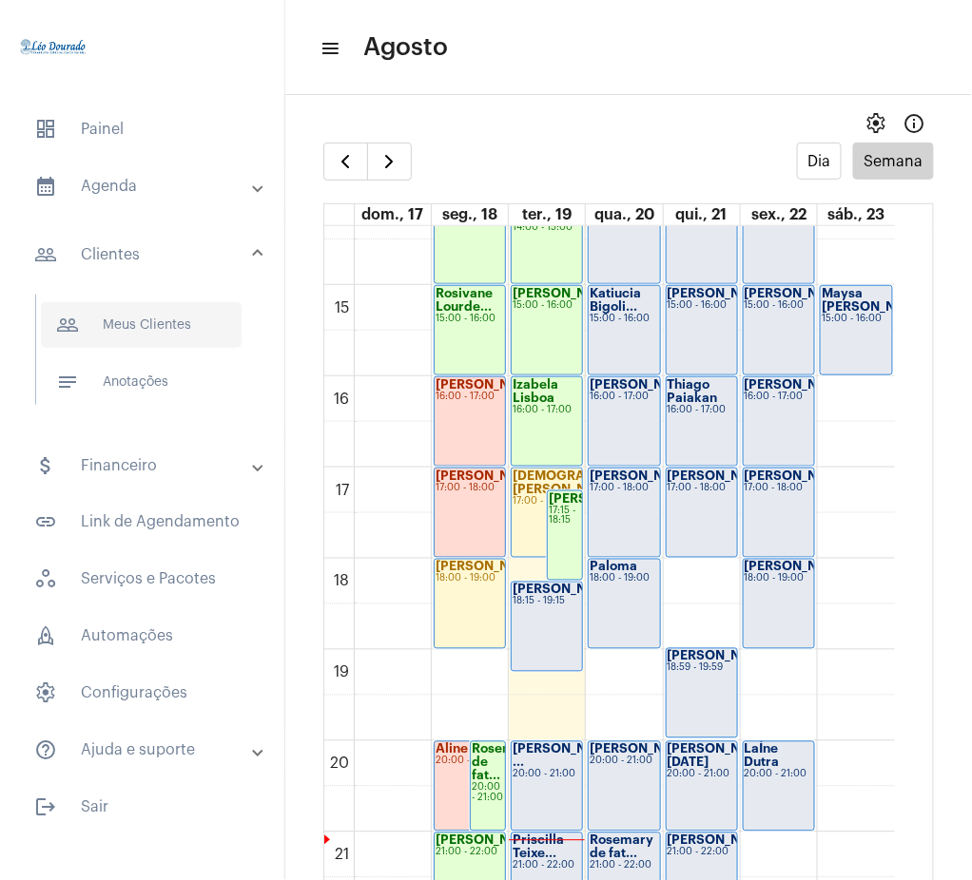
click at [133, 333] on span "people_outline Meus Clientes" at bounding box center [141, 325] width 201 height 46
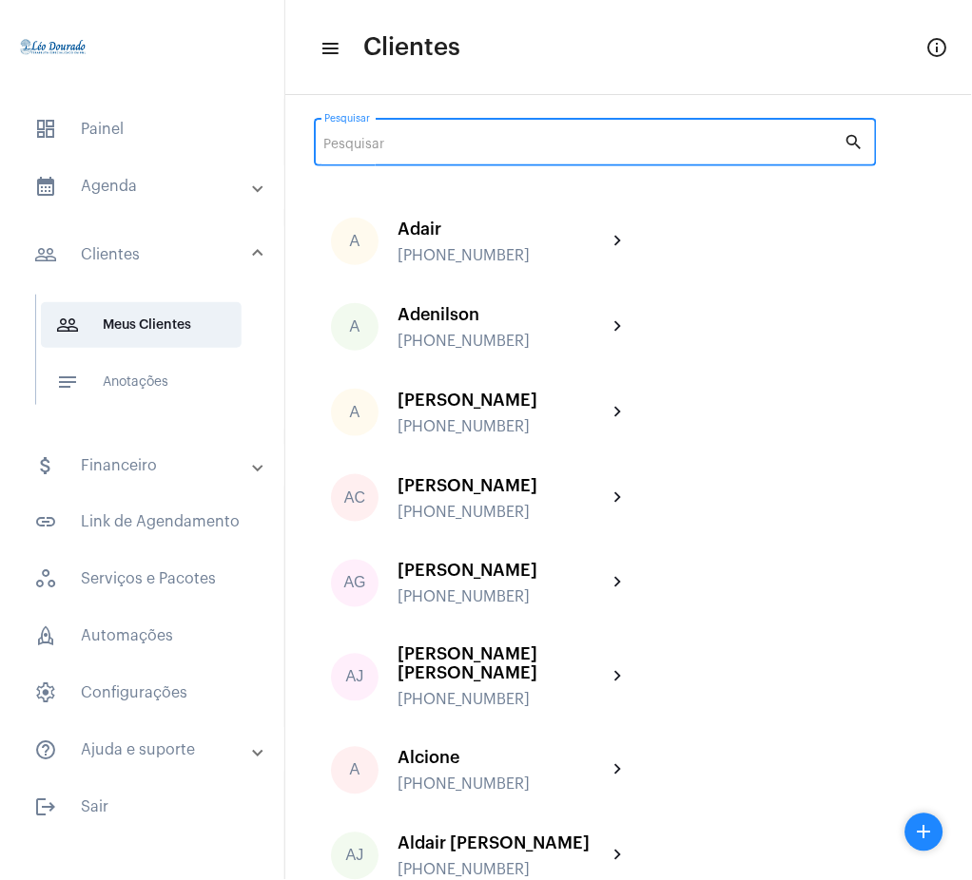
click at [566, 147] on input "Pesquisar" at bounding box center [584, 145] width 520 height 15
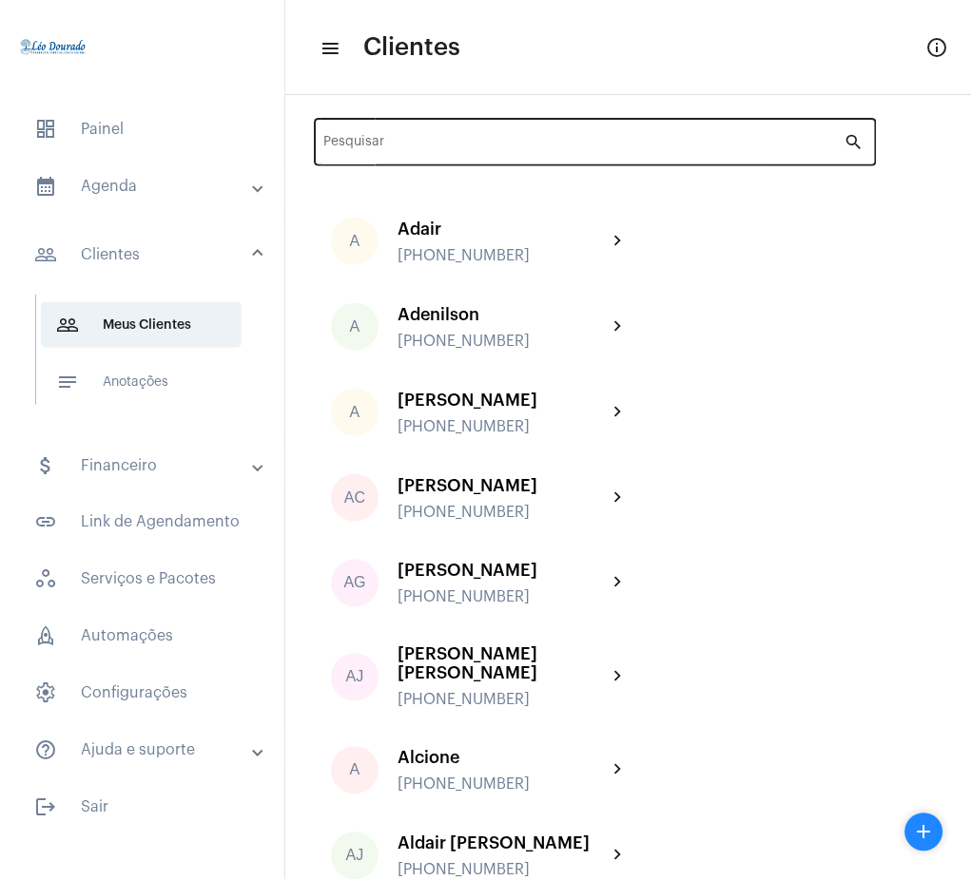
click at [603, 141] on input "Pesquisar" at bounding box center [584, 145] width 520 height 15
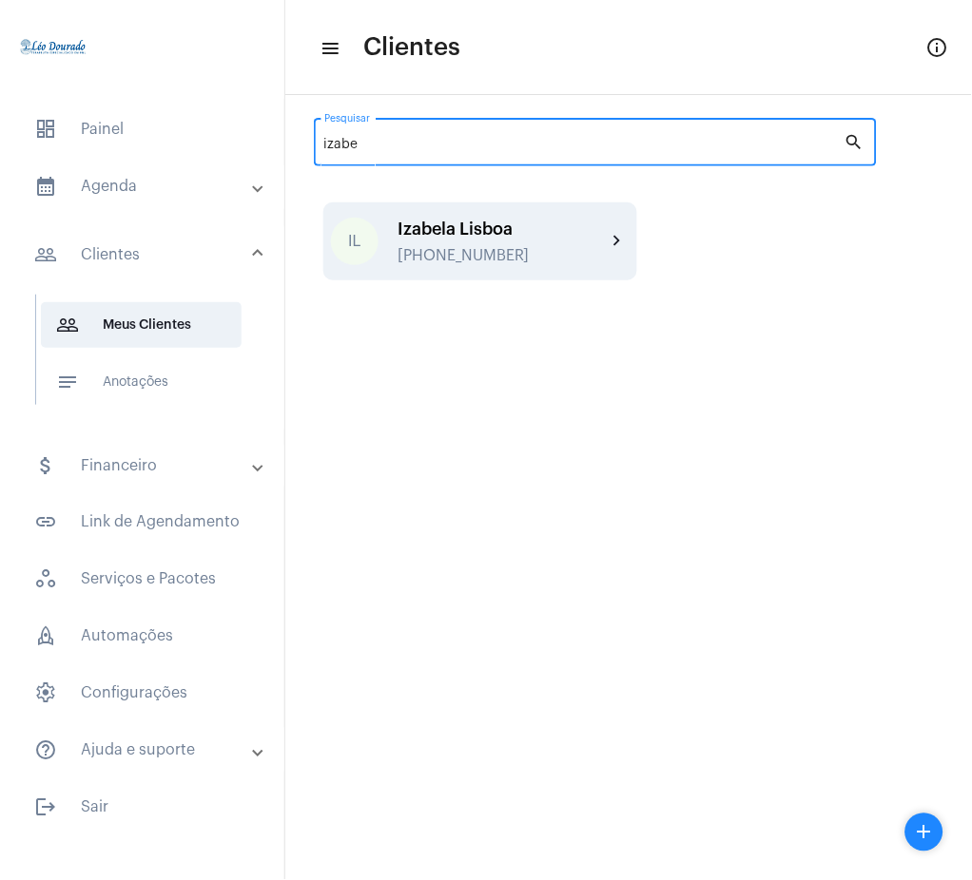
type input "izabe"
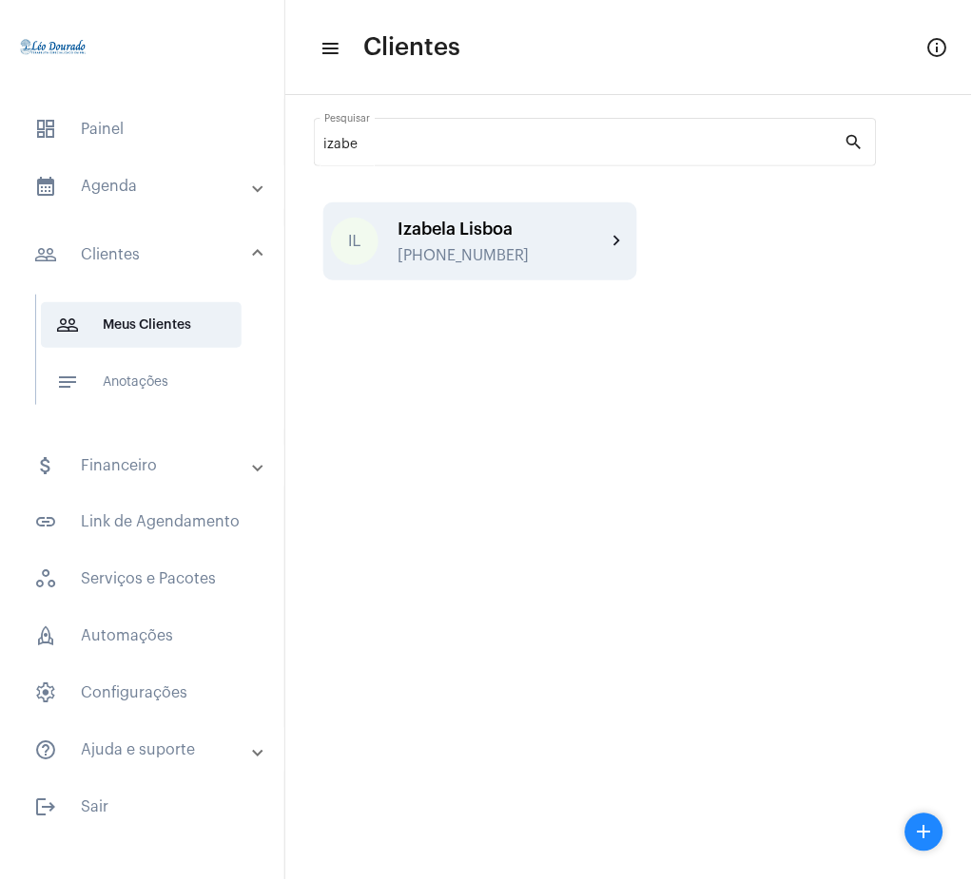
click at [611, 233] on mat-icon "chevron_right" at bounding box center [618, 241] width 23 height 23
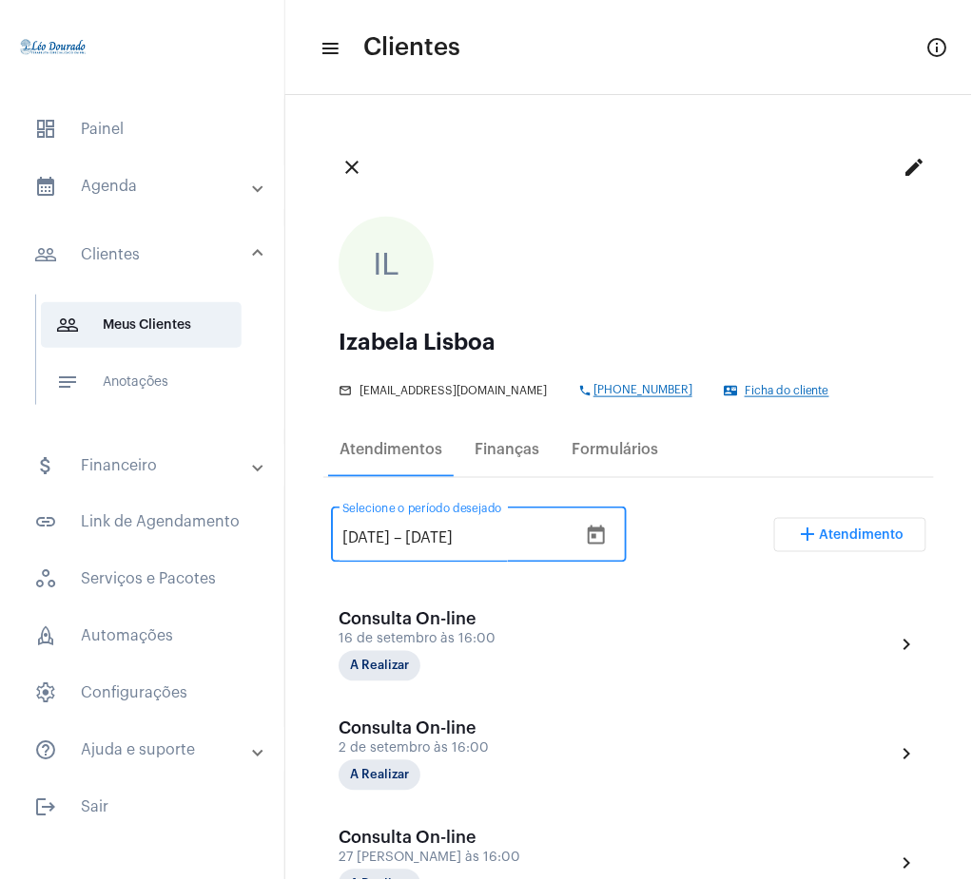
click at [366, 534] on input "[DATE]" at bounding box center [366, 539] width 48 height 17
click at [367, 534] on input "[DATE]" at bounding box center [366, 539] width 48 height 17
type input "[DATE]"
click at [660, 540] on div "[DATE] [DATE] – [DATE] Selecione o período desejado add Atendimento" at bounding box center [628, 542] width 595 height 89
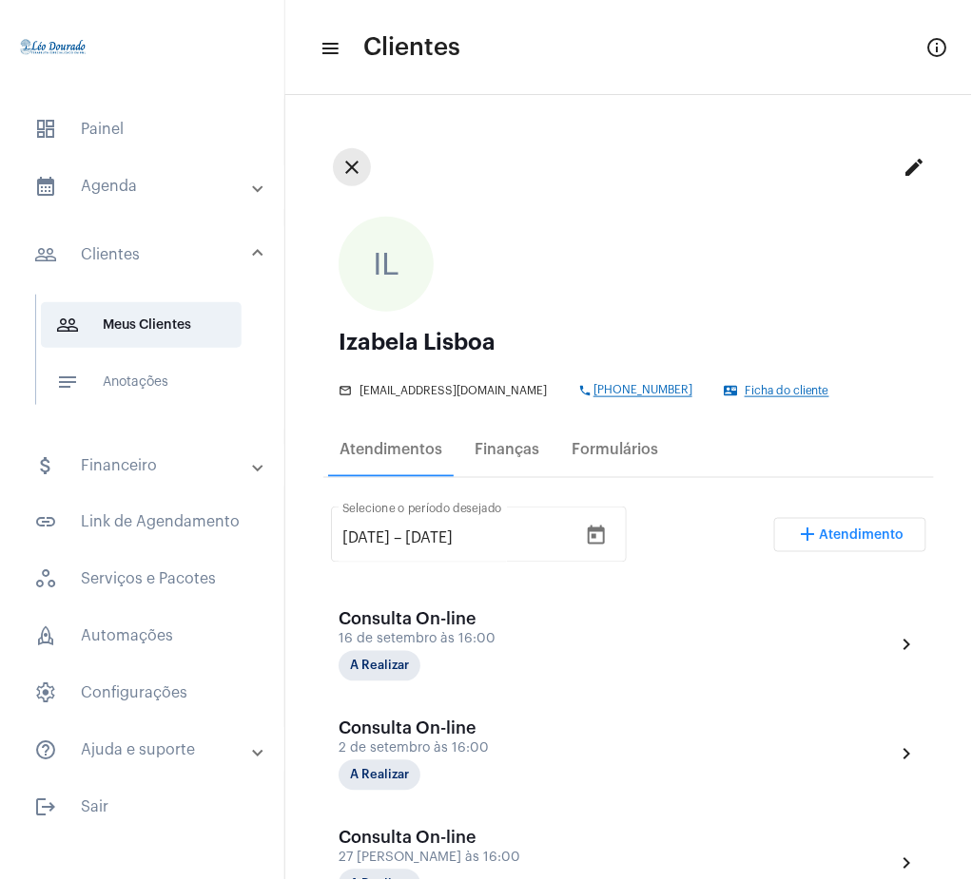
click at [352, 165] on mat-icon "close" at bounding box center [351, 167] width 23 height 23
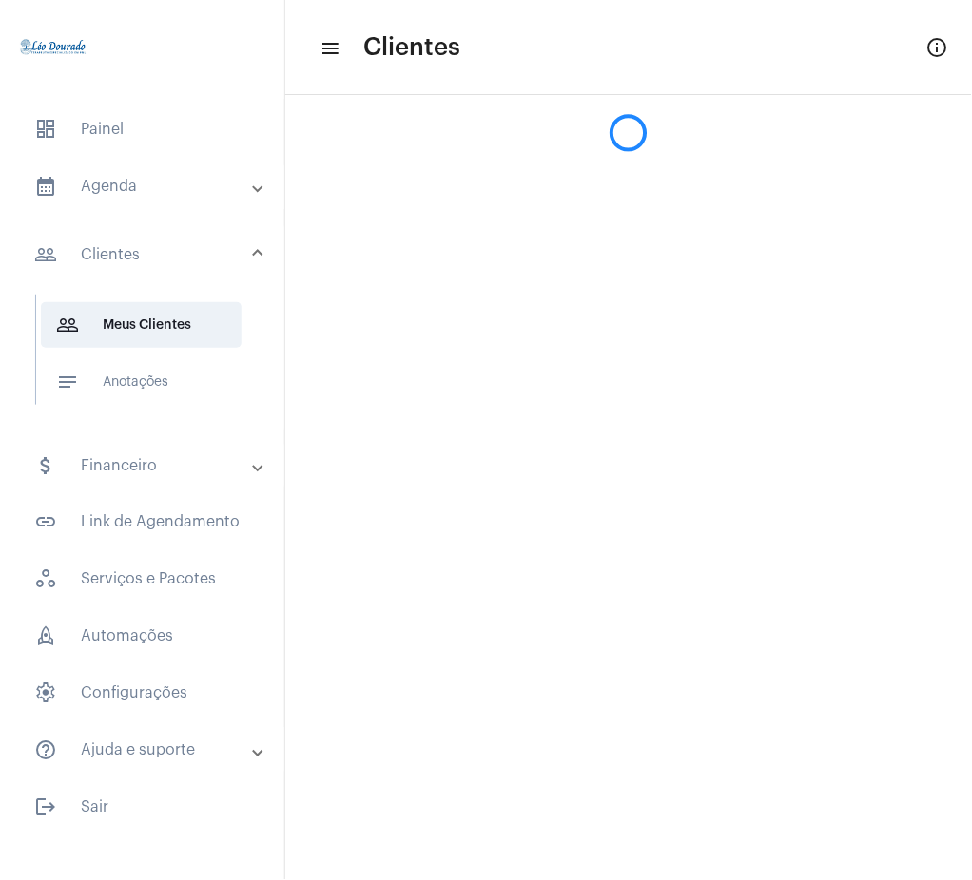
click at [179, 181] on mat-panel-title "calendar_month_outlined Agenda" at bounding box center [144, 186] width 220 height 23
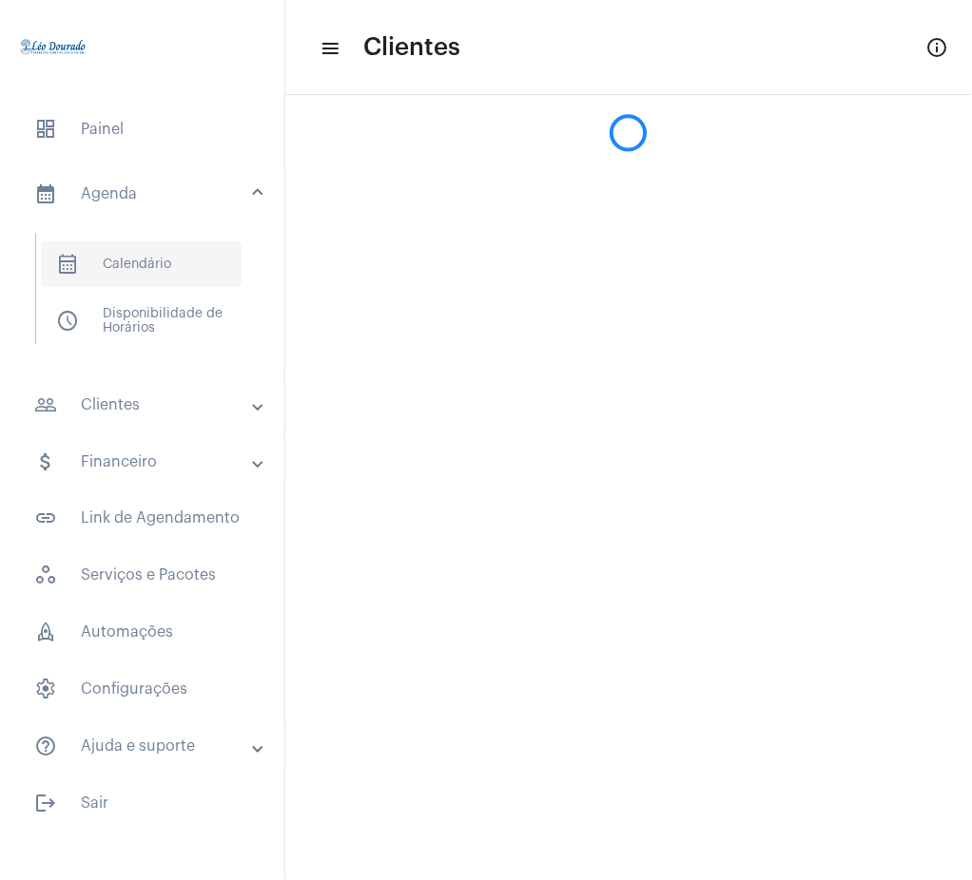
click at [175, 276] on span "calendar_month_outlined Calendário" at bounding box center [141, 265] width 201 height 46
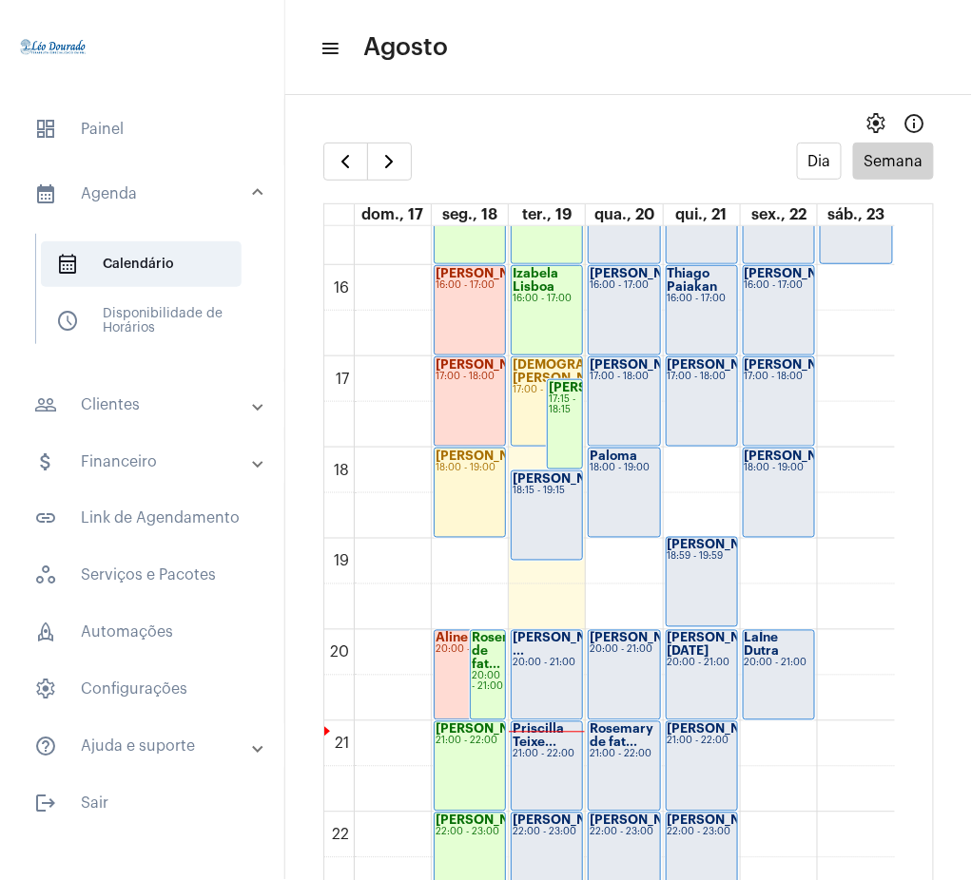
scroll to position [1364, 0]
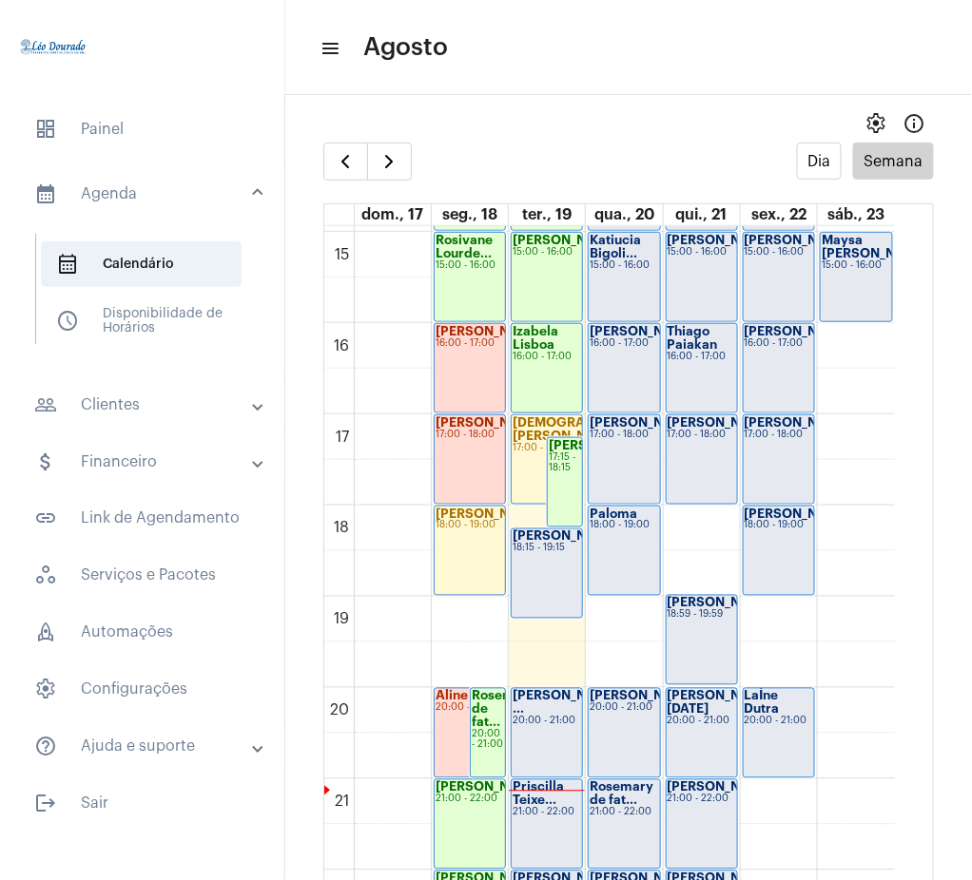
click at [171, 392] on mat-expansion-panel-header "people_outline Clientes" at bounding box center [147, 405] width 273 height 46
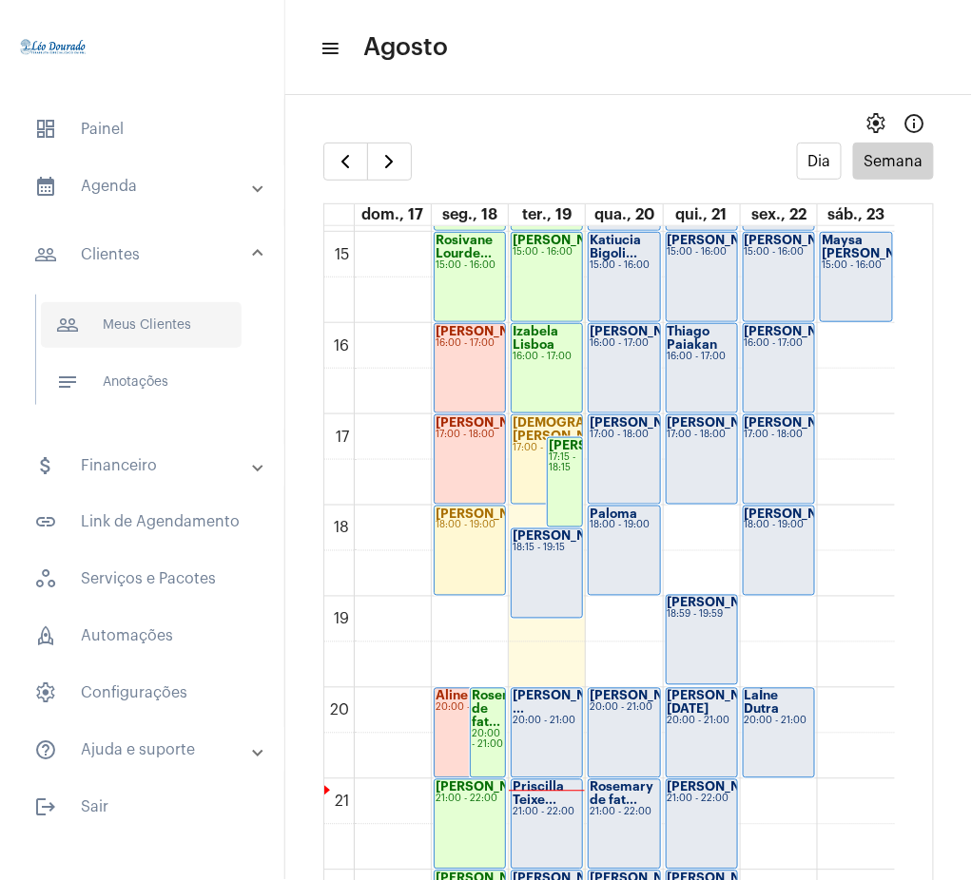
click at [177, 318] on span "people_outline Meus Clientes" at bounding box center [141, 325] width 201 height 46
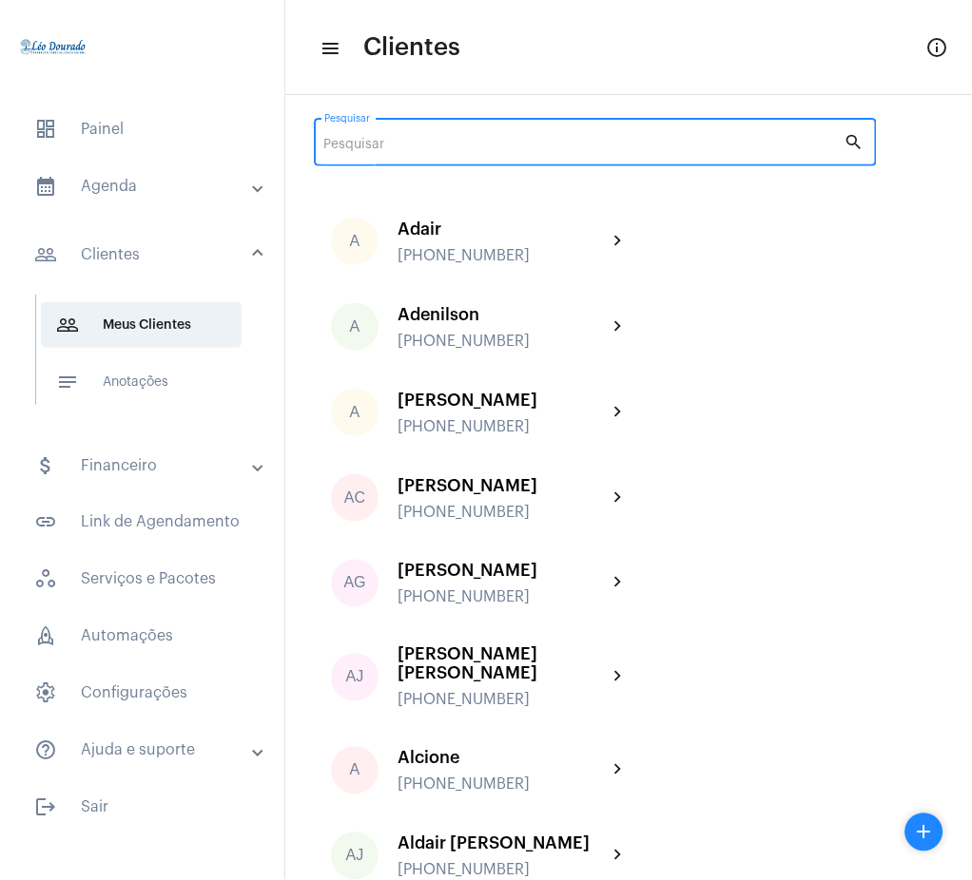
click at [492, 138] on input "Pesquisar" at bounding box center [584, 145] width 520 height 15
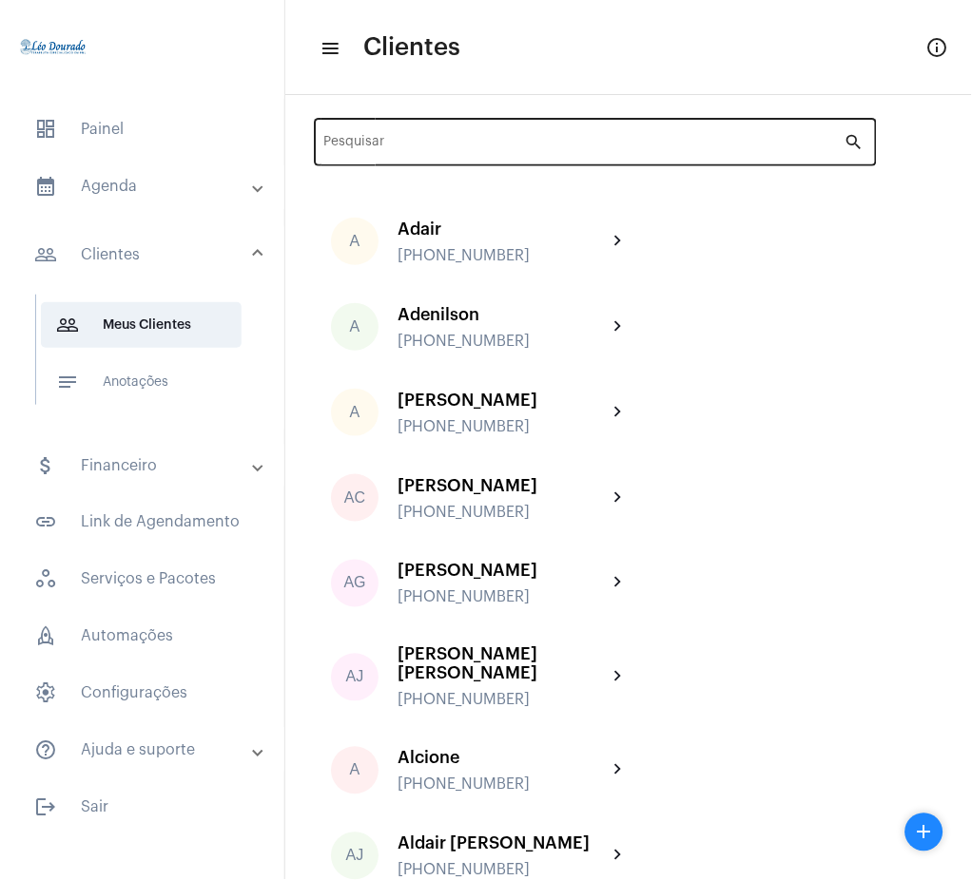
click at [469, 159] on div "Pesquisar" at bounding box center [584, 140] width 520 height 52
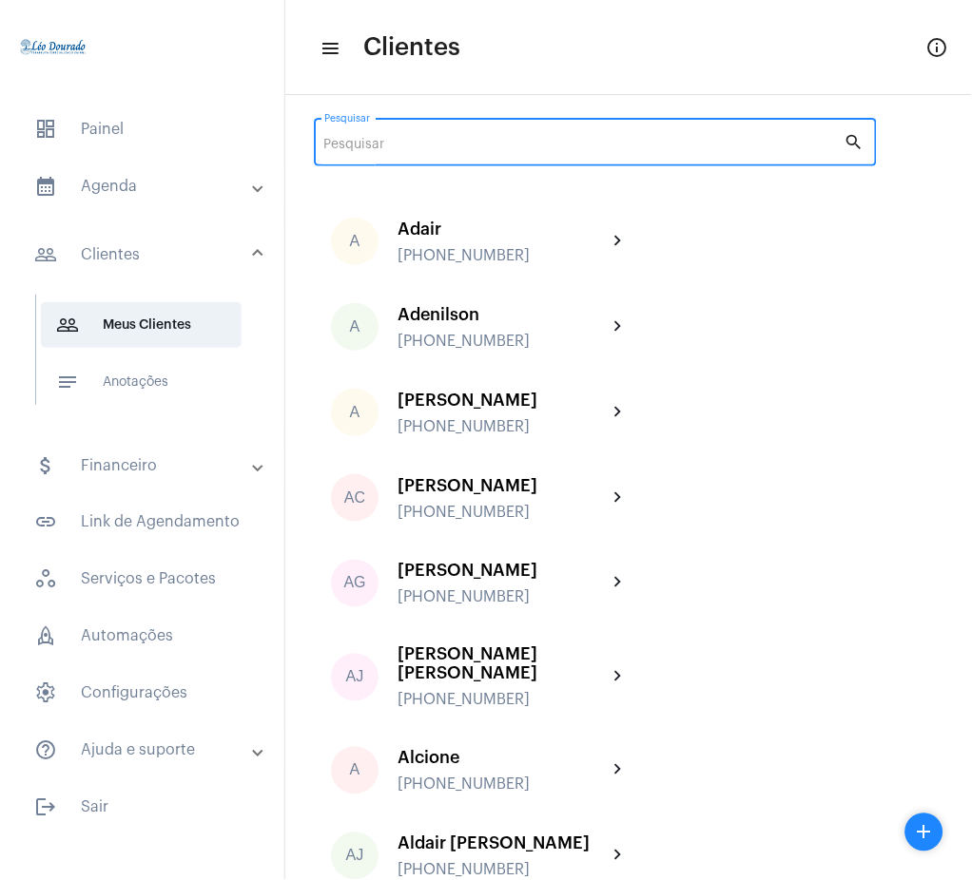
click at [469, 143] on input "Pesquisar" at bounding box center [584, 145] width 520 height 15
click at [468, 143] on input "Pesquisar" at bounding box center [584, 145] width 520 height 15
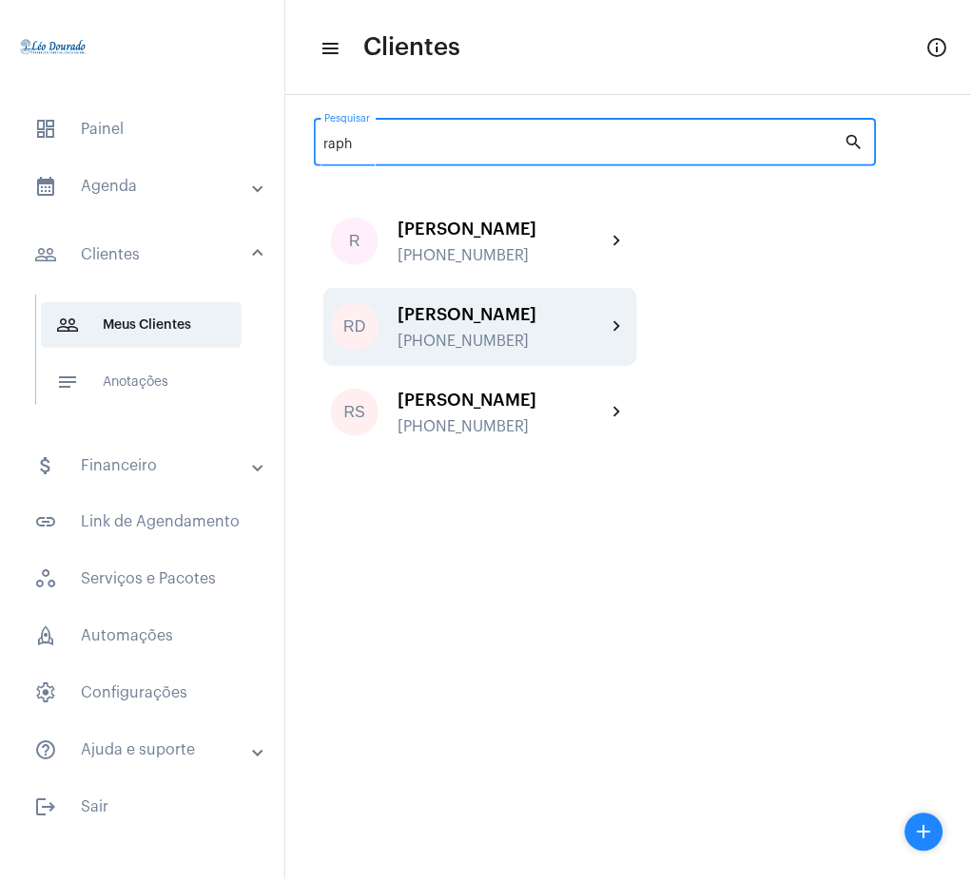
type input "raph"
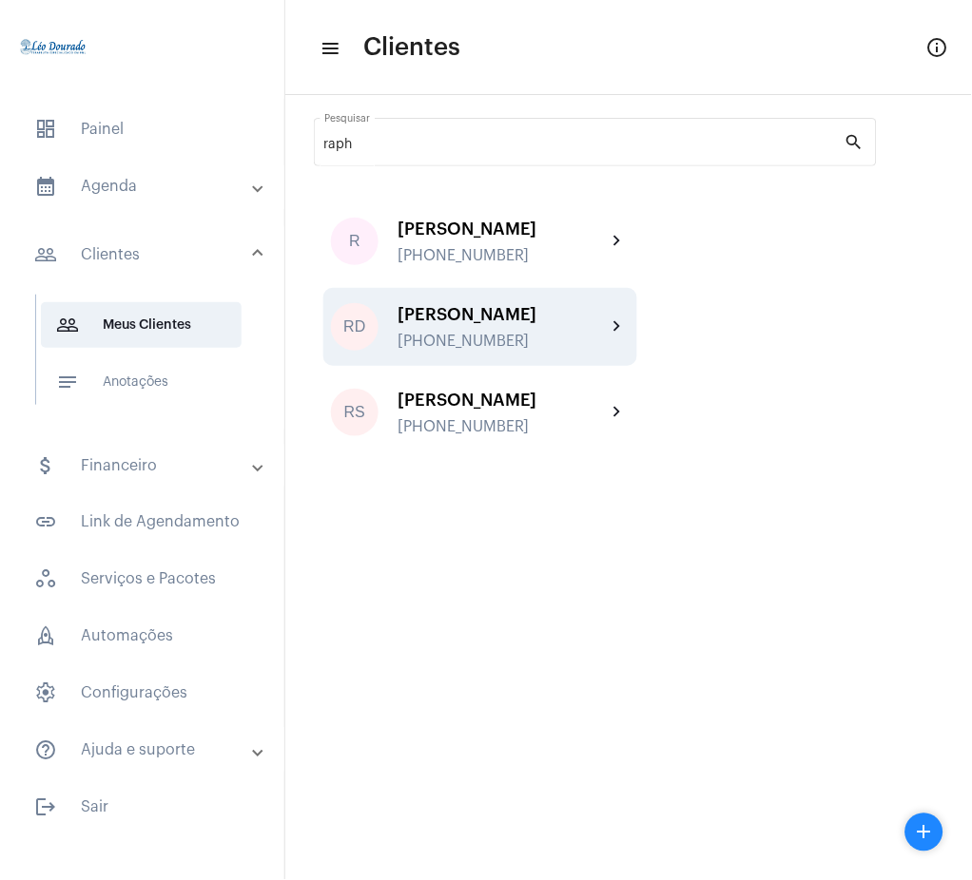
click at [605, 316] on div "[PERSON_NAME]" at bounding box center [501, 314] width 209 height 19
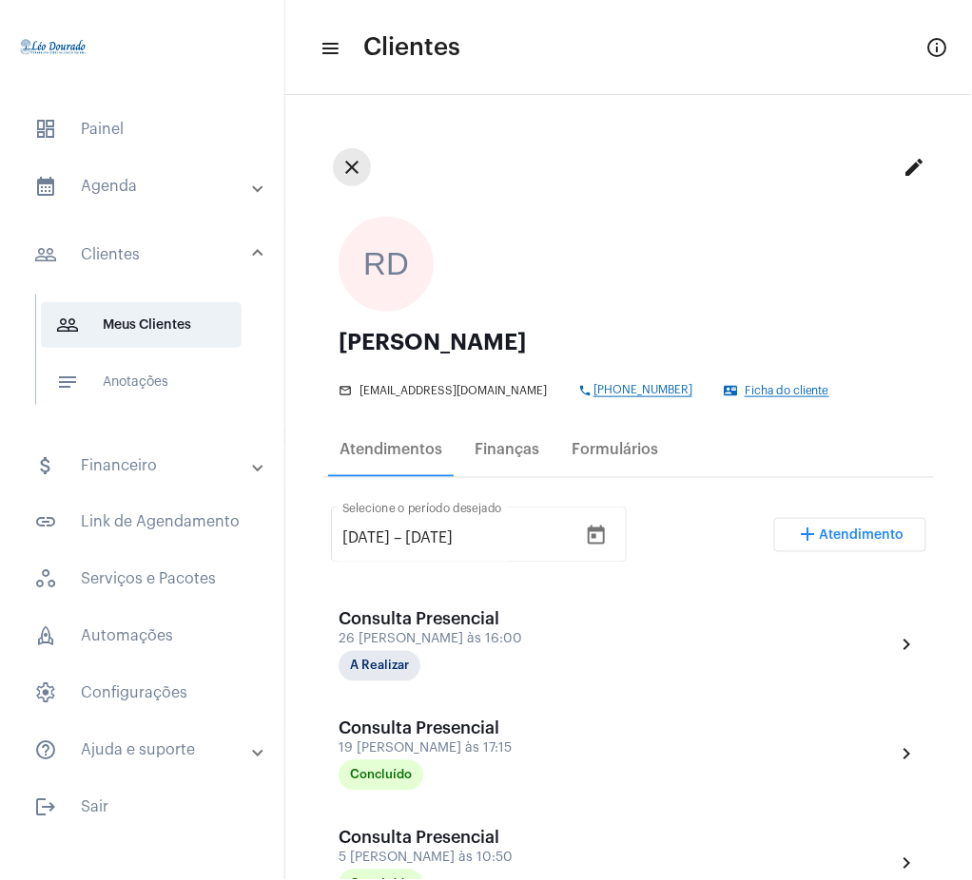
click at [341, 161] on mat-icon "close" at bounding box center [351, 167] width 23 height 23
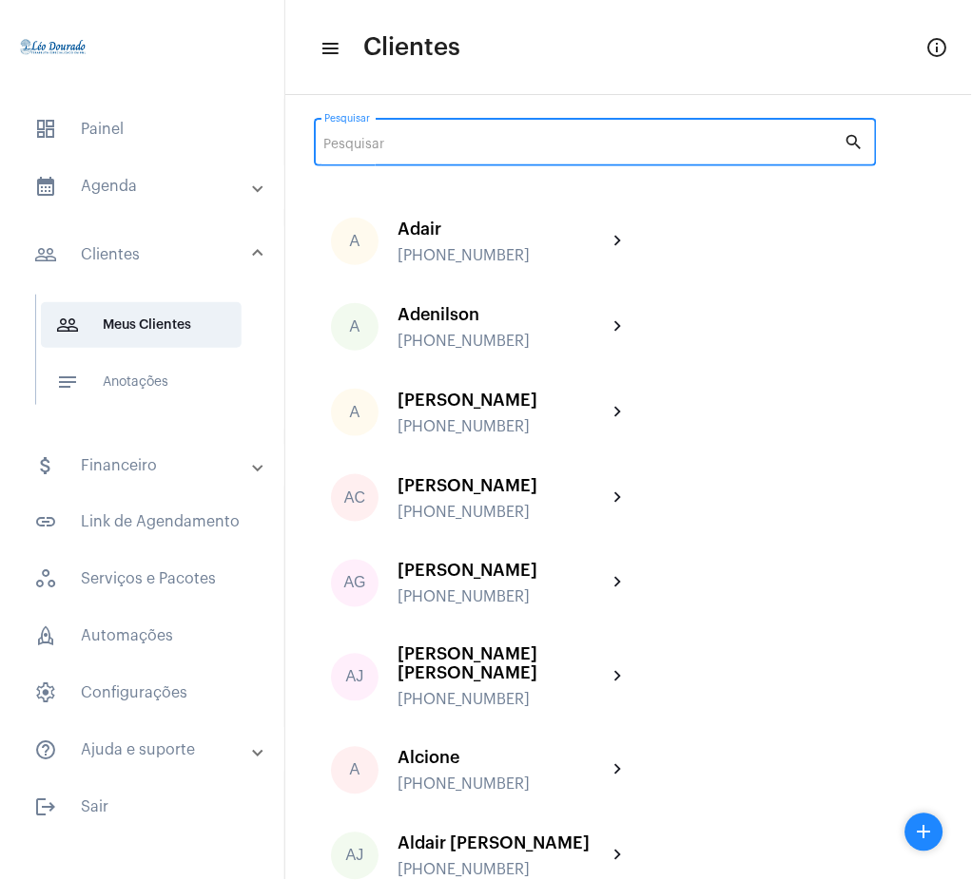
click at [662, 147] on input "Pesquisar" at bounding box center [584, 145] width 520 height 15
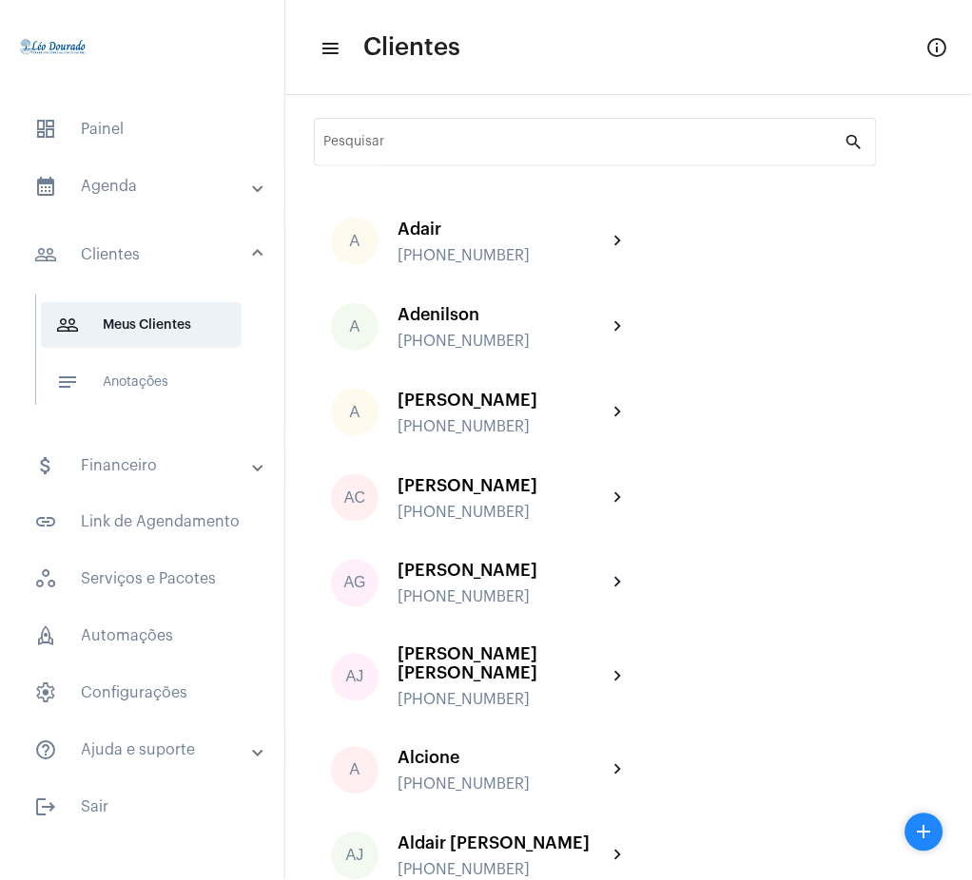
click at [71, 196] on mat-panel-title "calendar_month_outlined Agenda" at bounding box center [144, 186] width 220 height 23
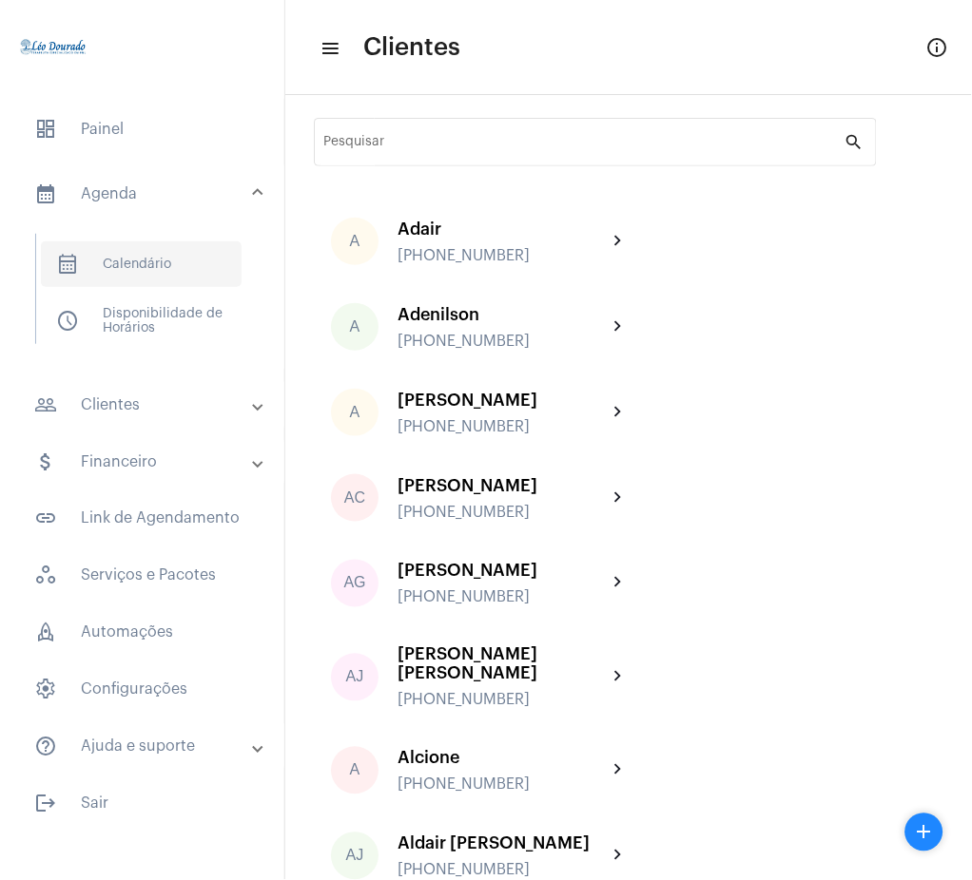
click at [139, 247] on span "calendar_month_outlined Calendário" at bounding box center [141, 265] width 201 height 46
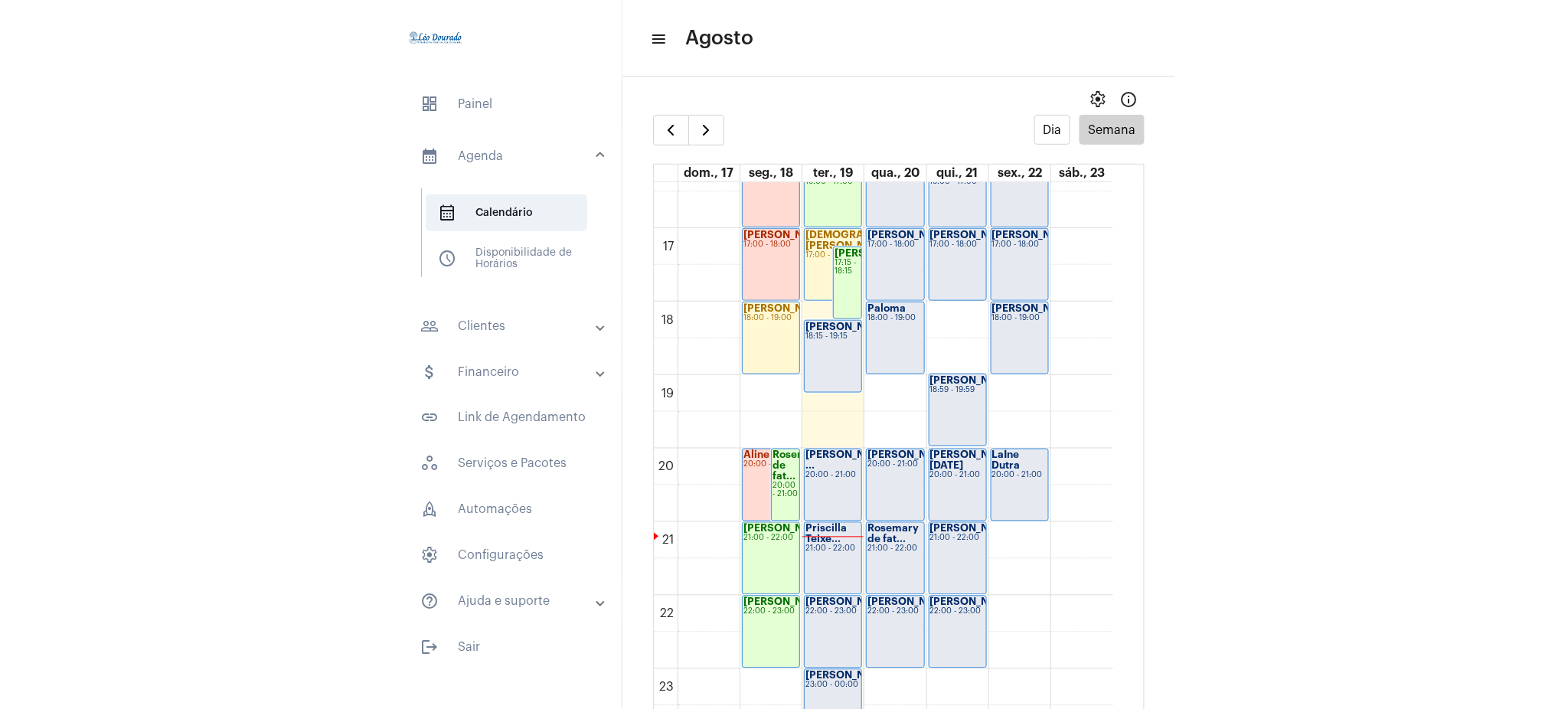
scroll to position [1207, 0]
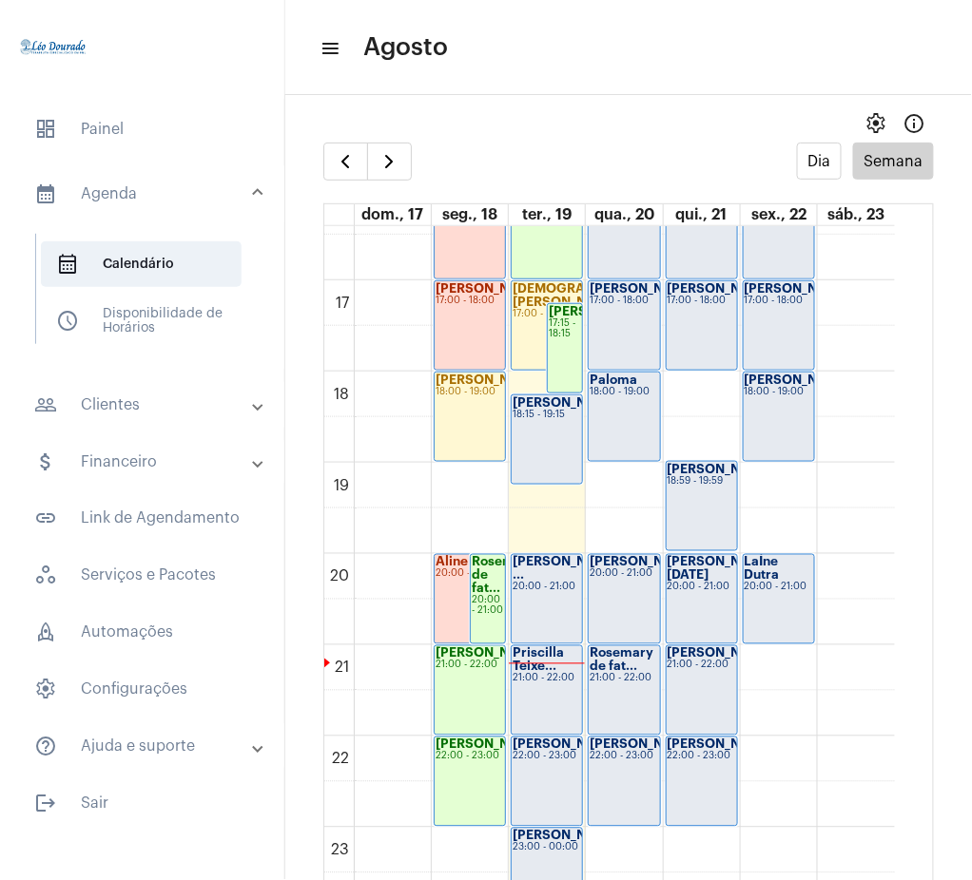
click at [156, 188] on mat-panel-title "calendar_month_outlined Agenda" at bounding box center [144, 194] width 220 height 23
